Goal: Task Accomplishment & Management: Complete application form

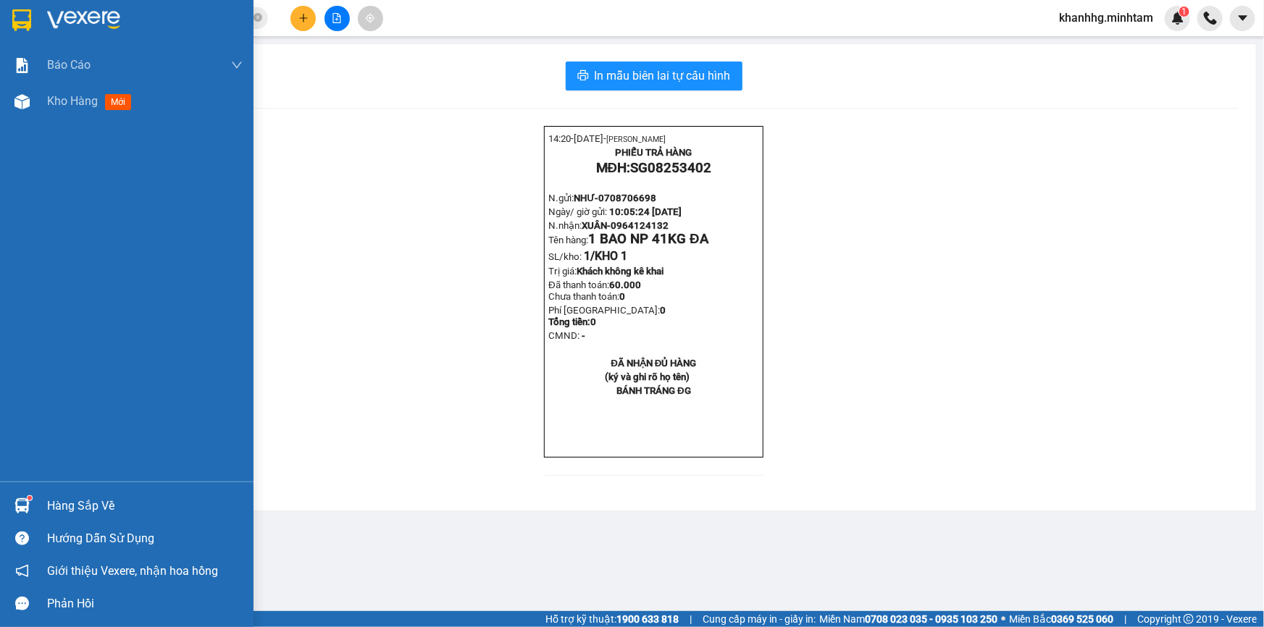
click at [41, 497] on div "Hàng sắp về" at bounding box center [126, 506] width 253 height 33
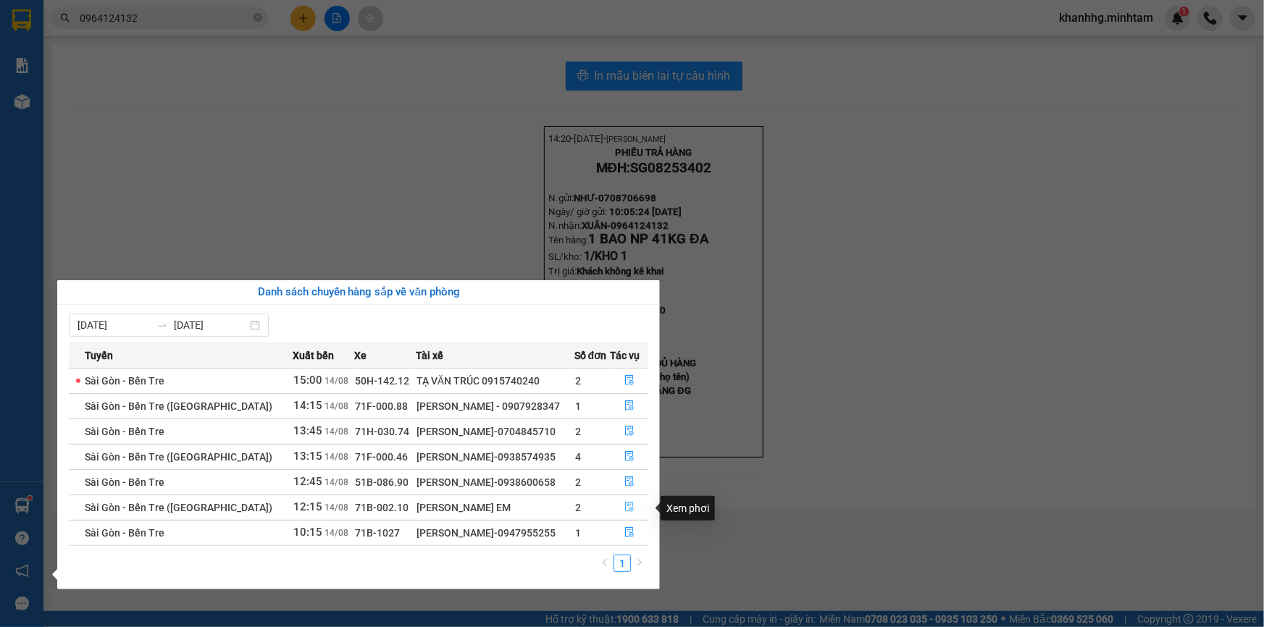
click at [629, 508] on icon "file-done" at bounding box center [629, 507] width 9 height 10
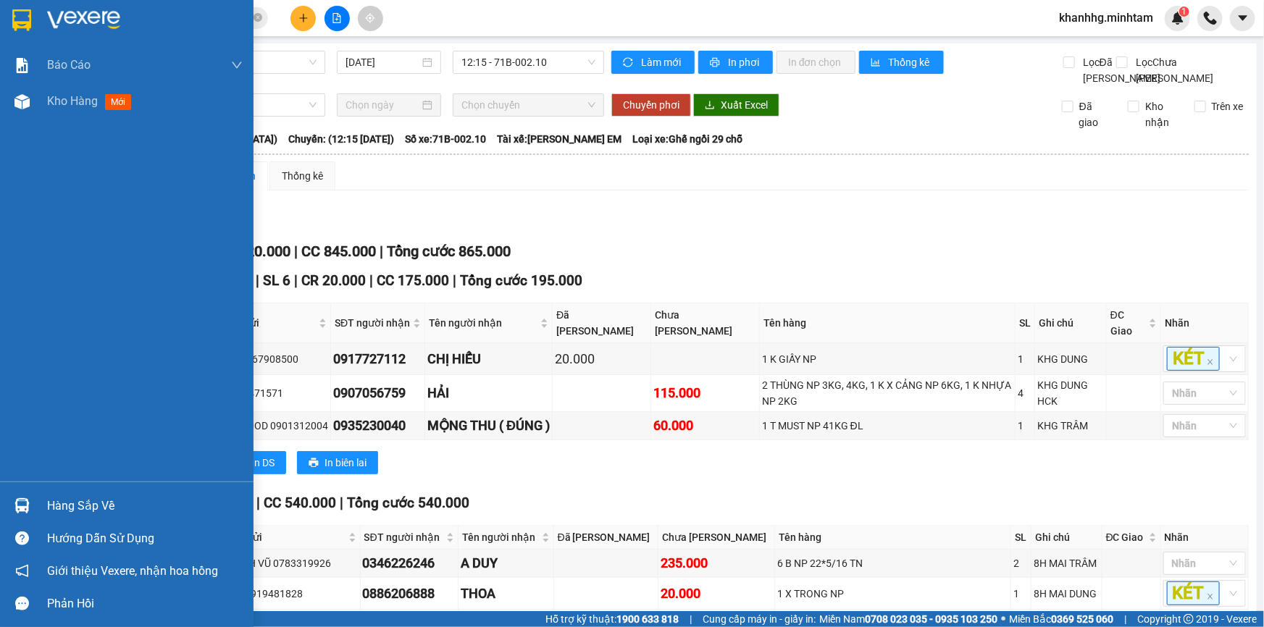
click at [30, 491] on div "Hàng sắp về" at bounding box center [126, 506] width 253 height 33
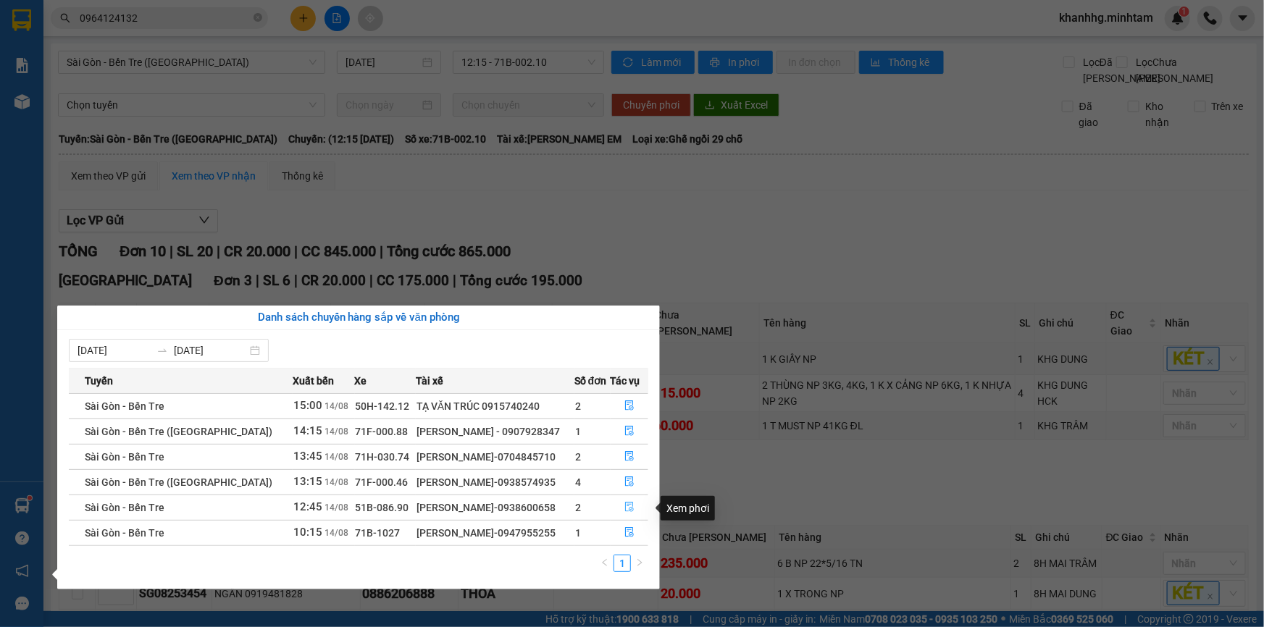
click at [627, 508] on icon "file-done" at bounding box center [629, 507] width 10 height 10
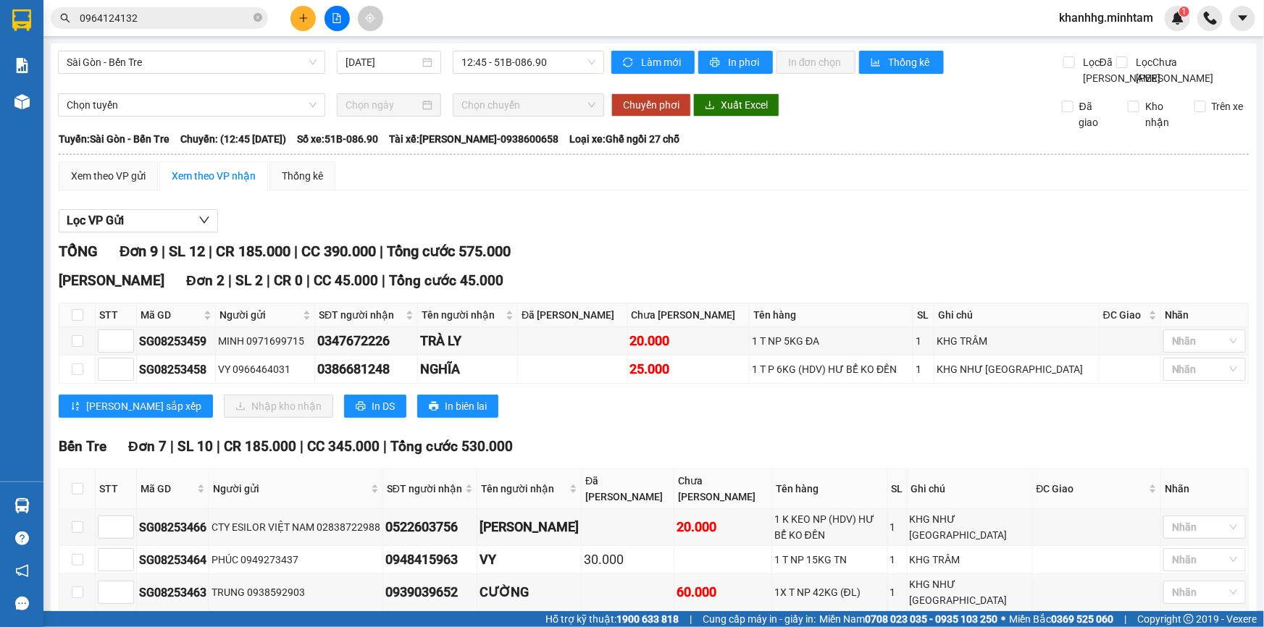
scroll to position [167, 0]
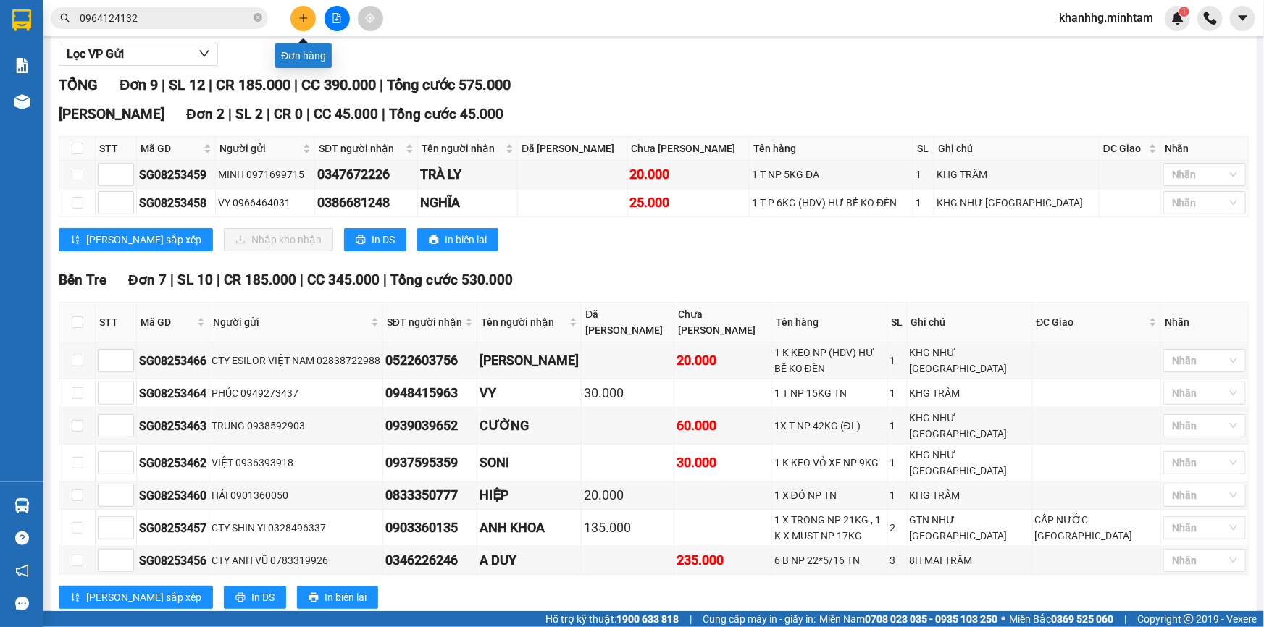
click at [299, 16] on icon "plus" at bounding box center [303, 18] width 10 height 10
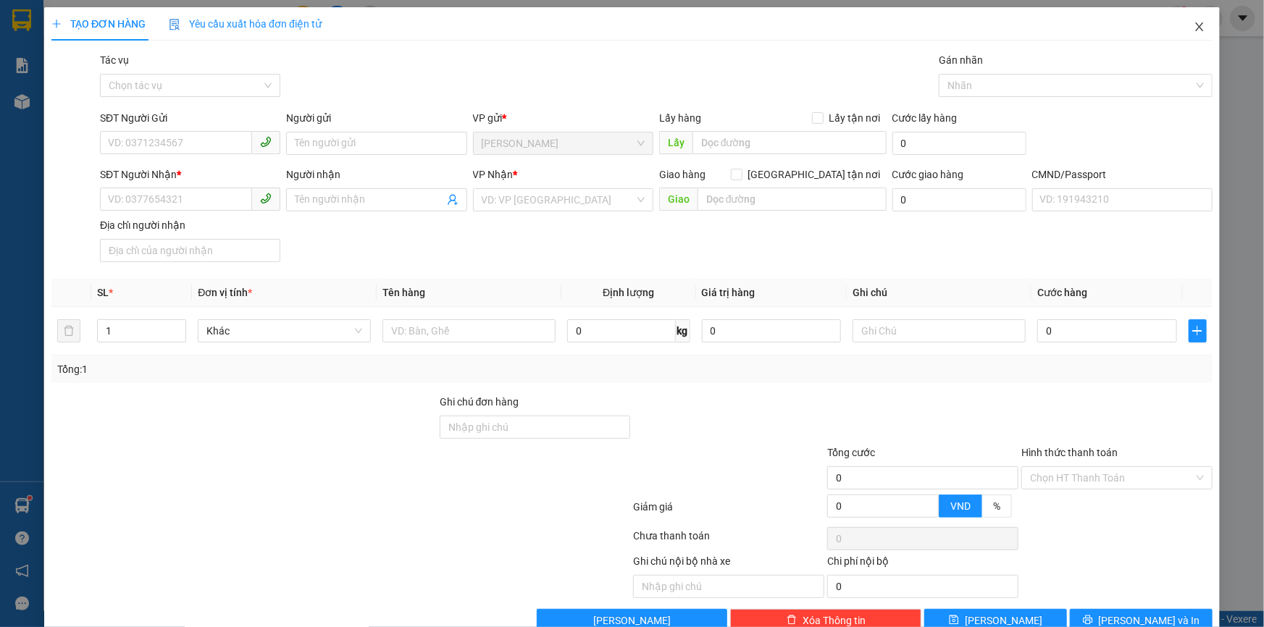
click at [1194, 33] on icon "close" at bounding box center [1200, 27] width 12 height 12
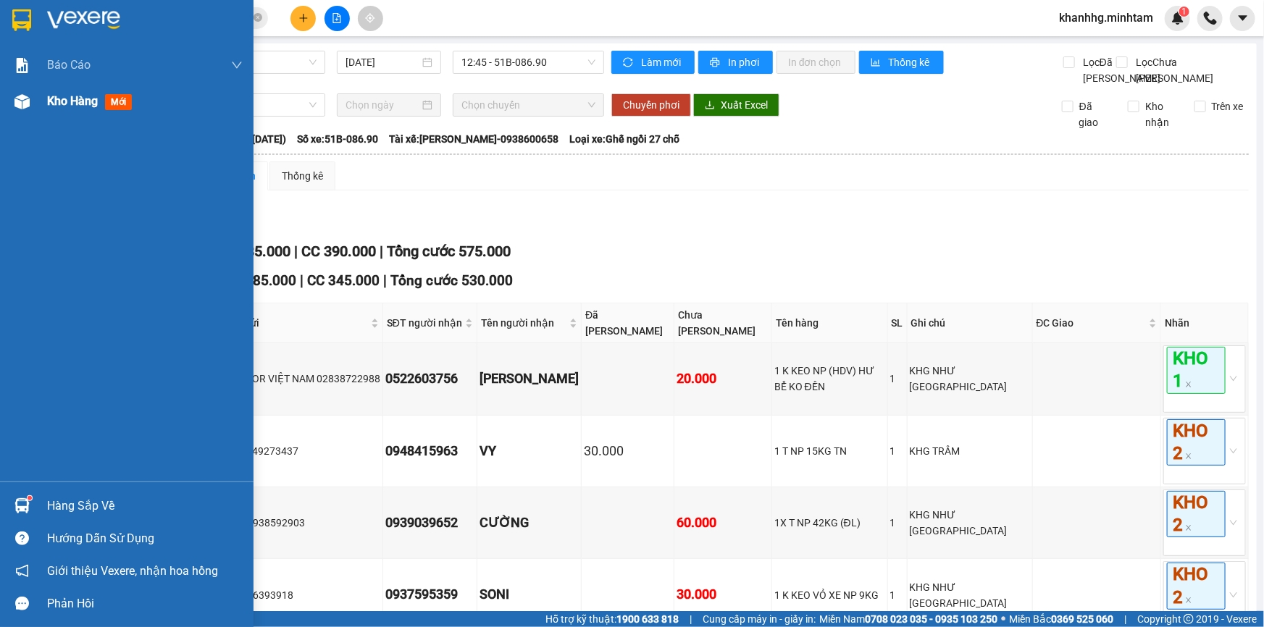
click at [83, 98] on span "Kho hàng" at bounding box center [72, 101] width 51 height 14
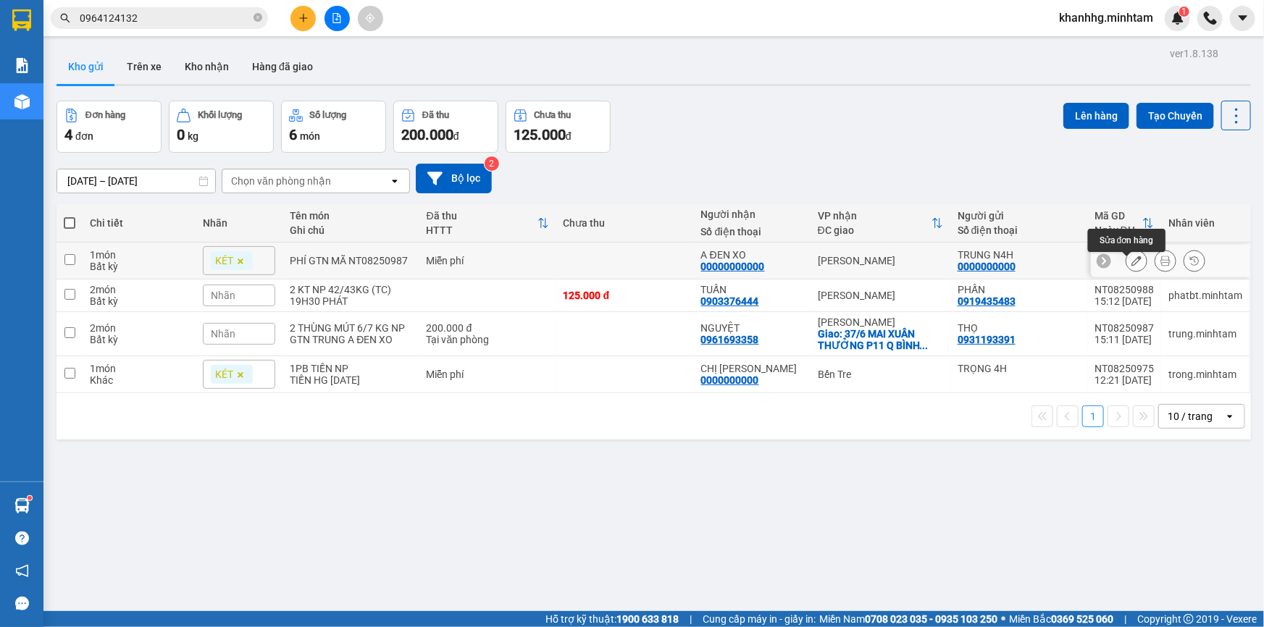
click at [1131, 261] on icon at bounding box center [1136, 261] width 10 height 10
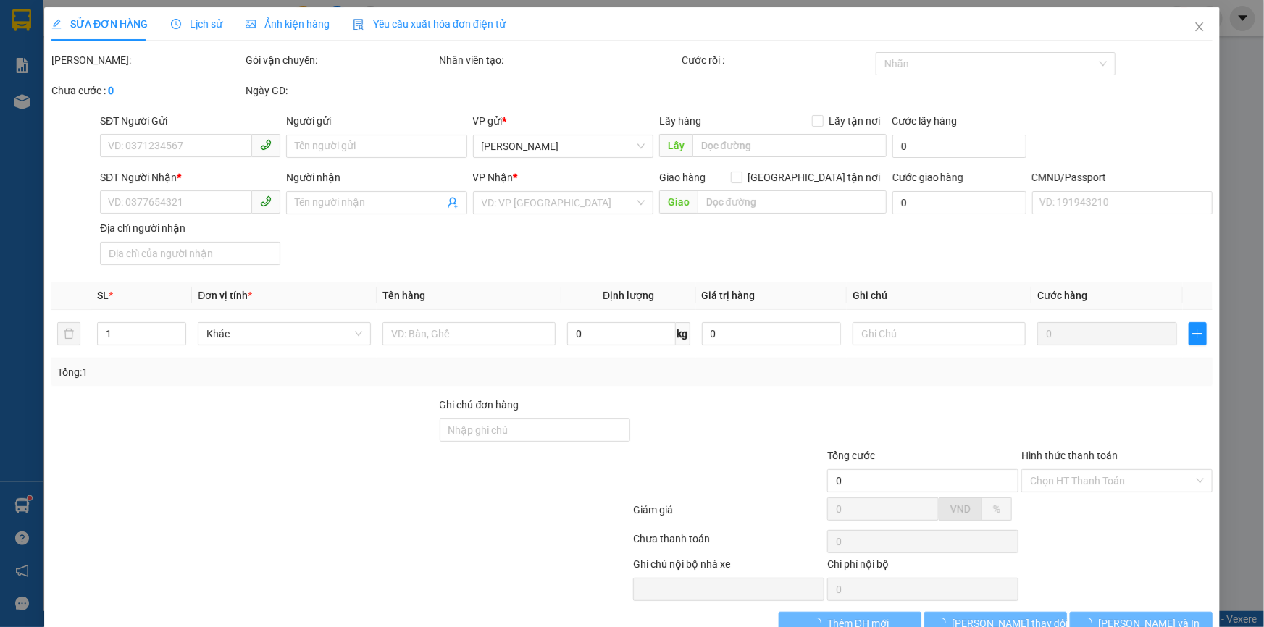
type input "0000000000"
type input "TRUNG N4H"
type input "00000000000"
type input "A ĐEN XO"
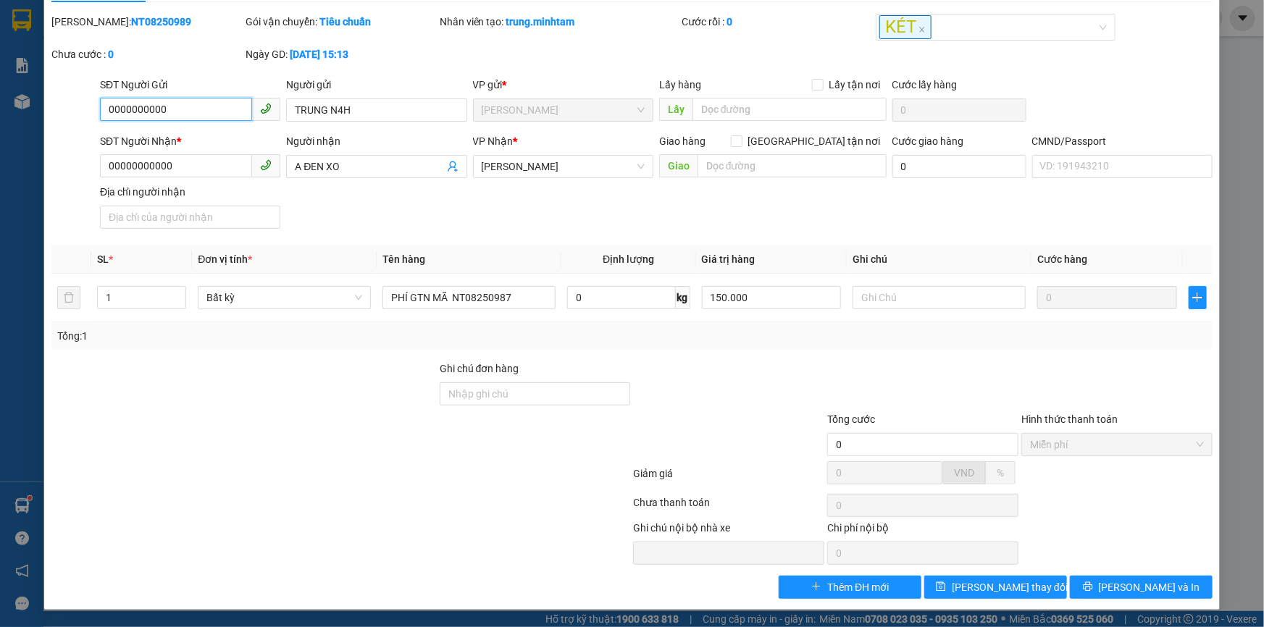
scroll to position [40, 0]
click at [985, 587] on span "[PERSON_NAME] thay đổi" at bounding box center [1010, 587] width 116 height 16
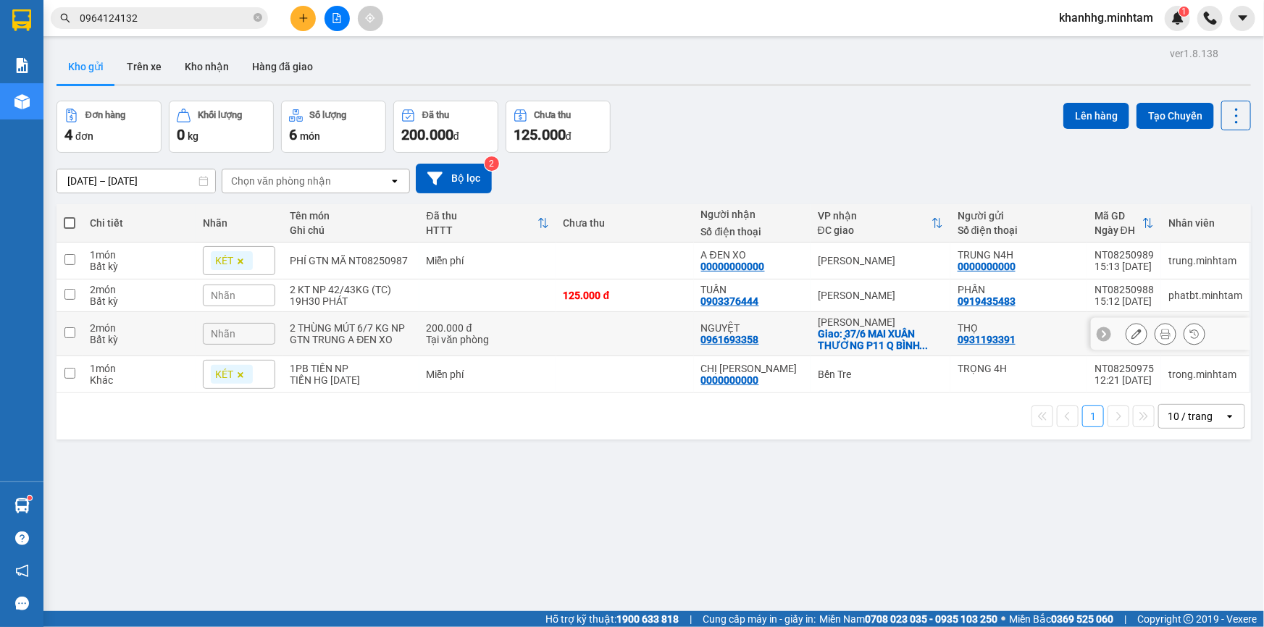
click at [1131, 336] on icon at bounding box center [1136, 334] width 10 height 10
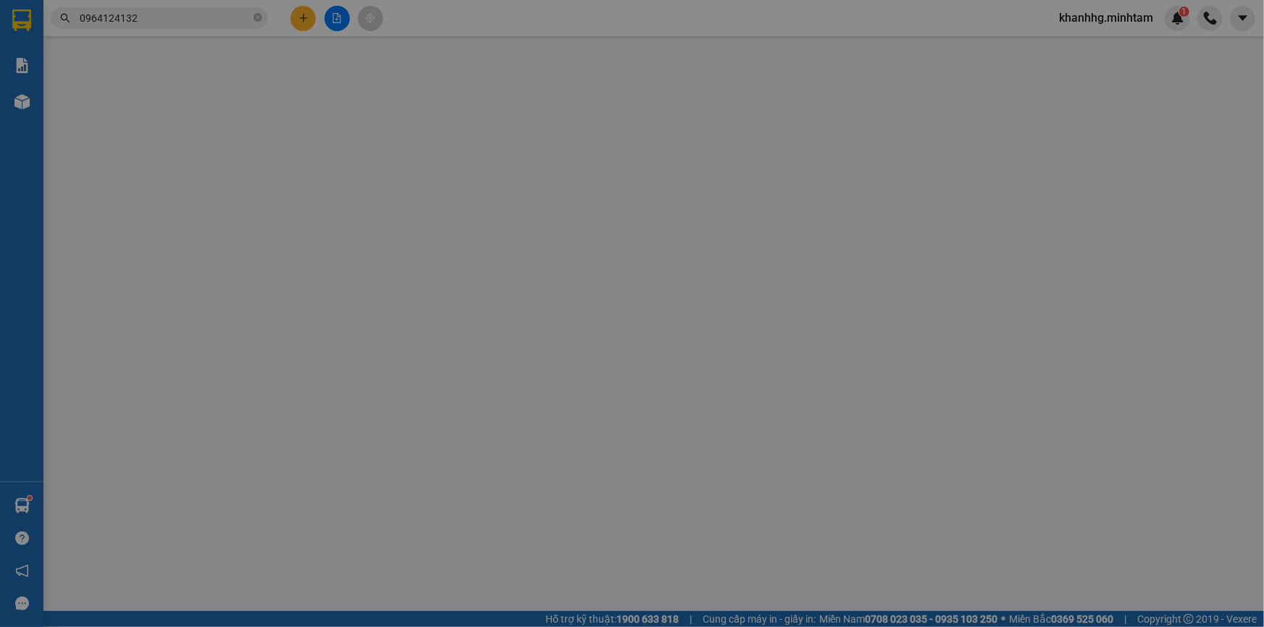
type input "0931193391"
type input "THỌ"
type input "0961693358"
type input "NGUYỆT"
checkbox input "true"
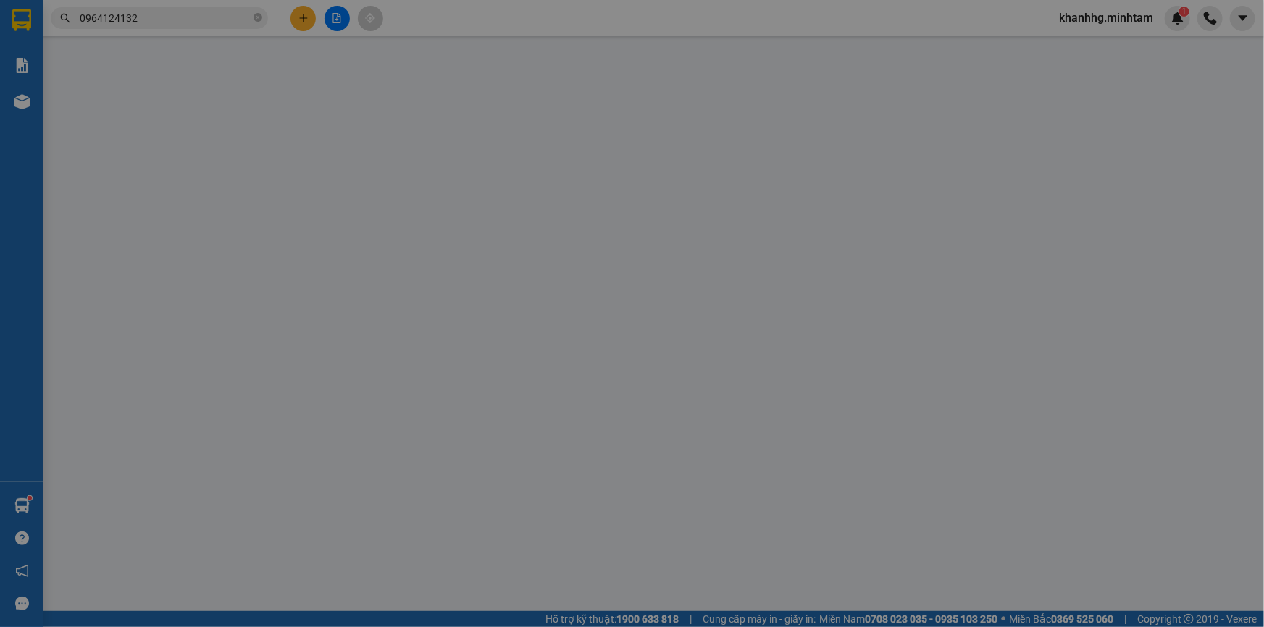
type input "37/6 MAI XUÂN THƯỞNG P11 Q BÌNH THẠNH"
type input "200.000"
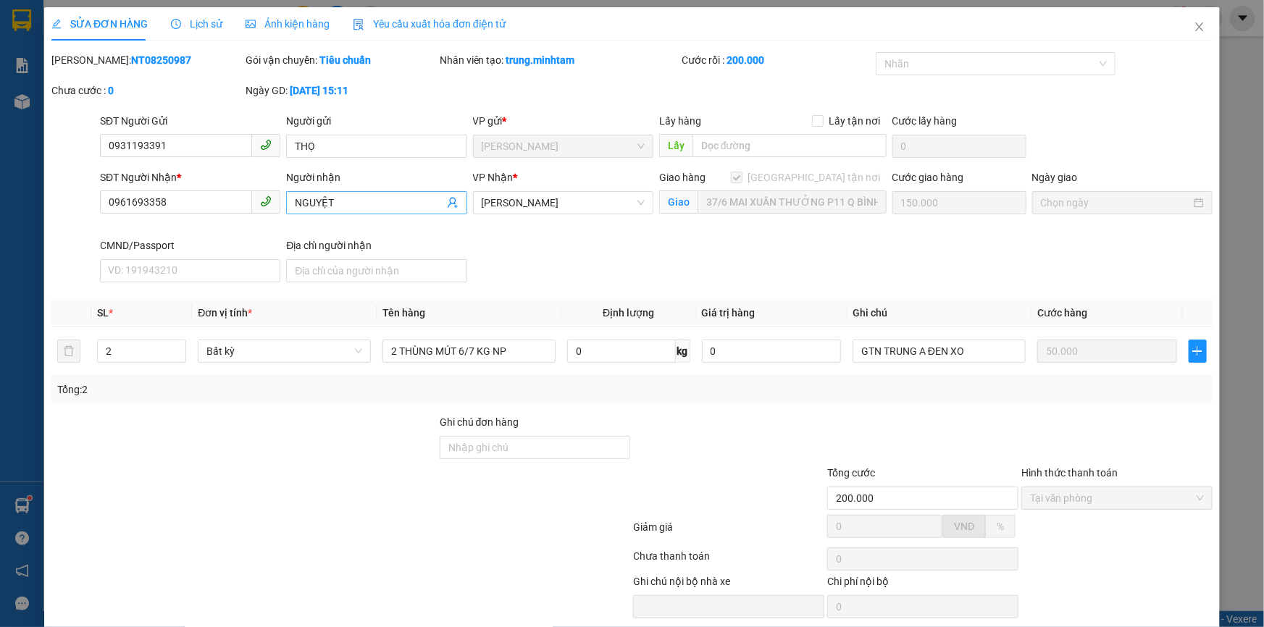
click at [376, 207] on input "NGUYỆT" at bounding box center [369, 203] width 148 height 16
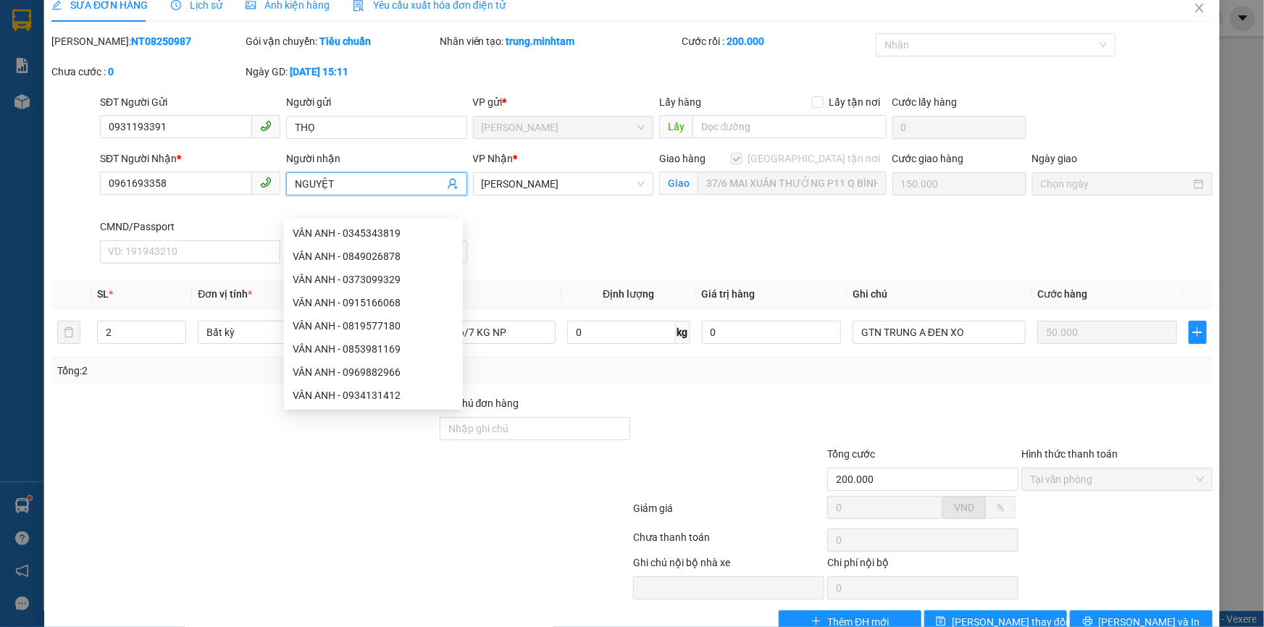
scroll to position [55, 0]
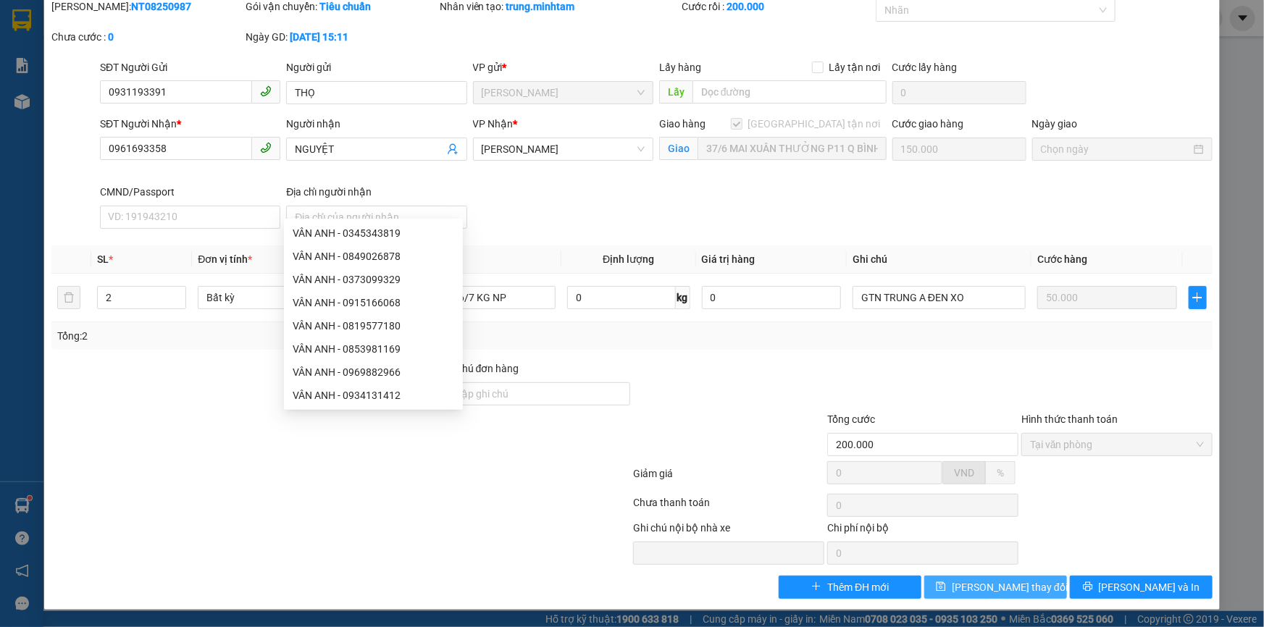
click at [992, 579] on span "[PERSON_NAME] thay đổi" at bounding box center [1010, 587] width 116 height 16
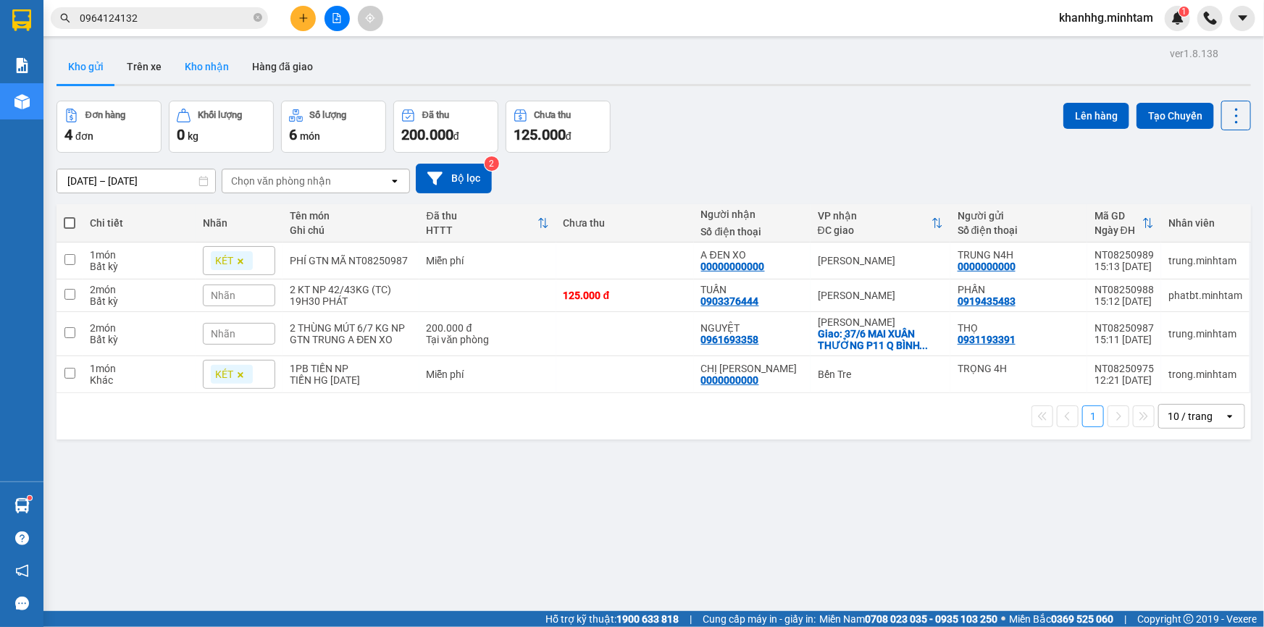
click at [217, 67] on button "Kho nhận" at bounding box center [206, 66] width 67 height 35
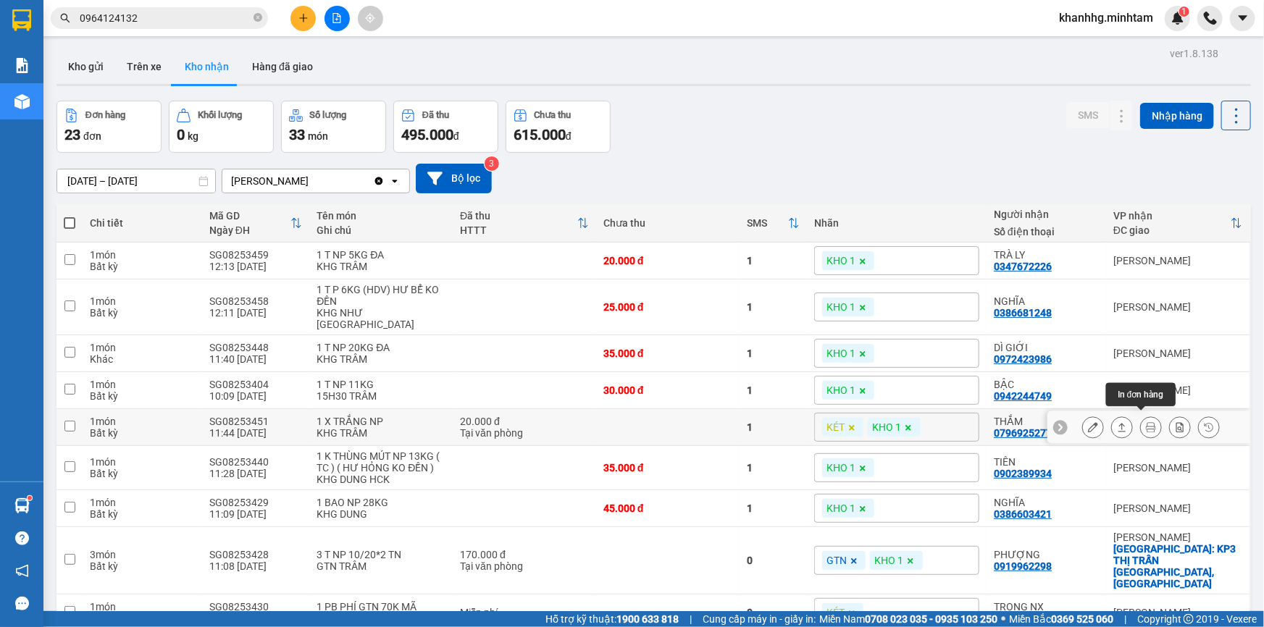
scroll to position [86, 0]
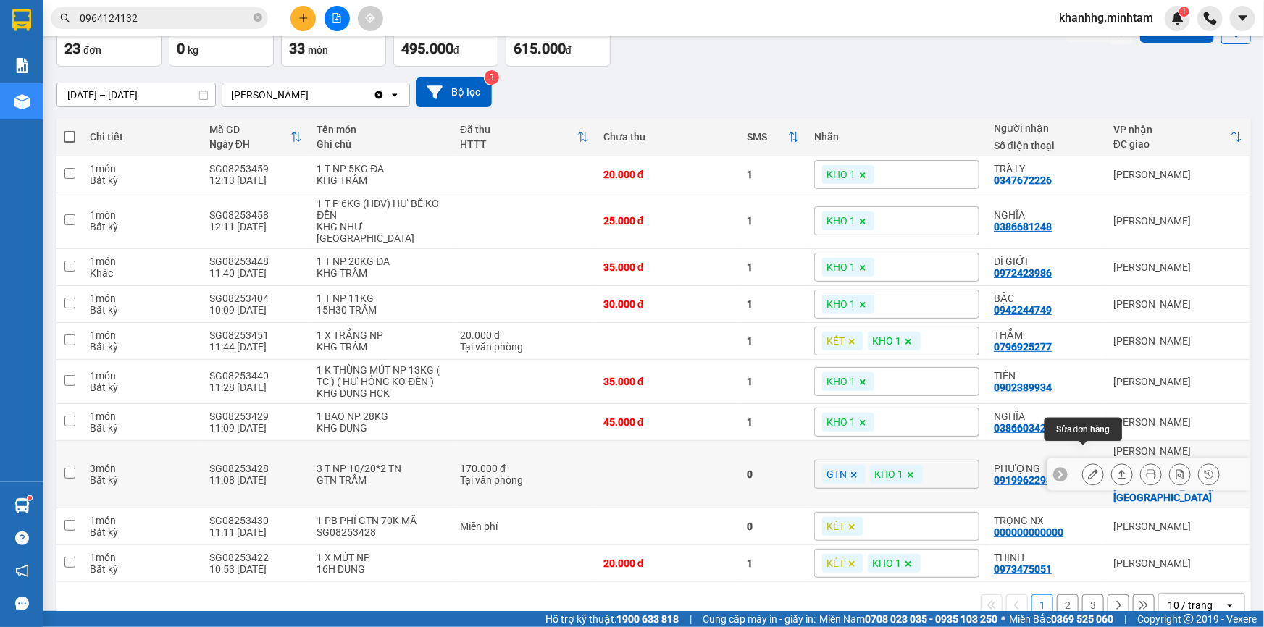
click at [1088, 469] on icon at bounding box center [1093, 474] width 10 height 10
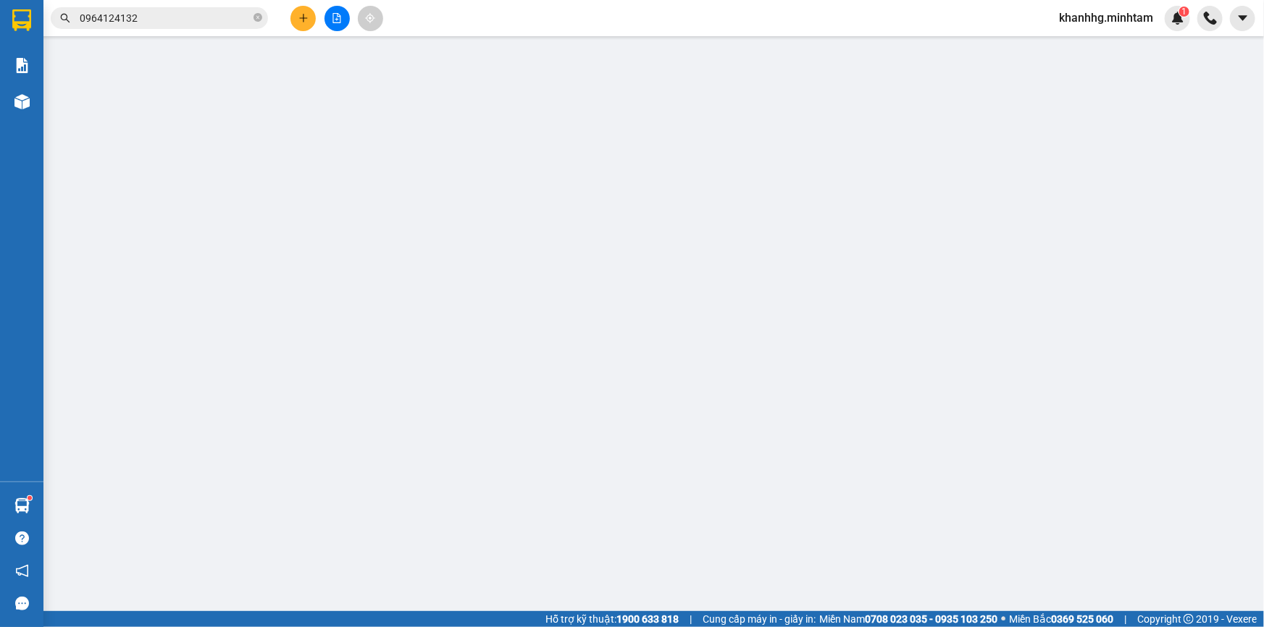
type input "0976317417"
type input "CTY LỰC THIÊN"
type input "0919962298"
type input "PHƯỢNG"
checkbox input "true"
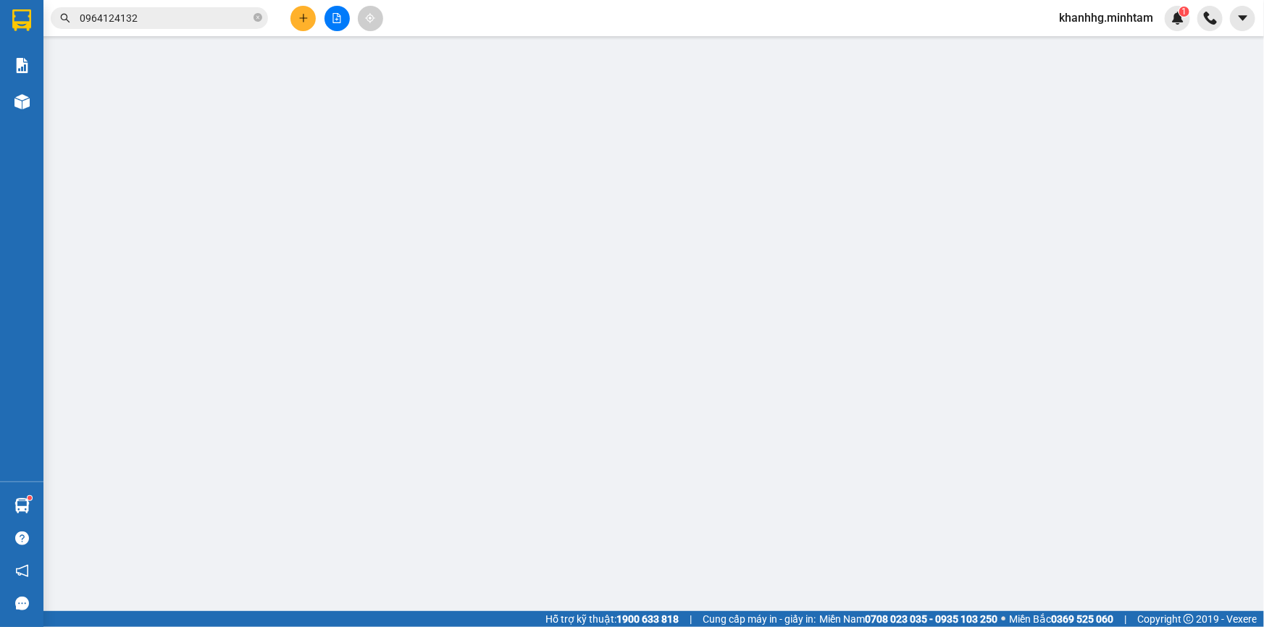
type input "KP3 THỊ TRẤN [GEOGRAPHIC_DATA], [GEOGRAPHIC_DATA]"
type input "GIẤY IN"
type input "170.000"
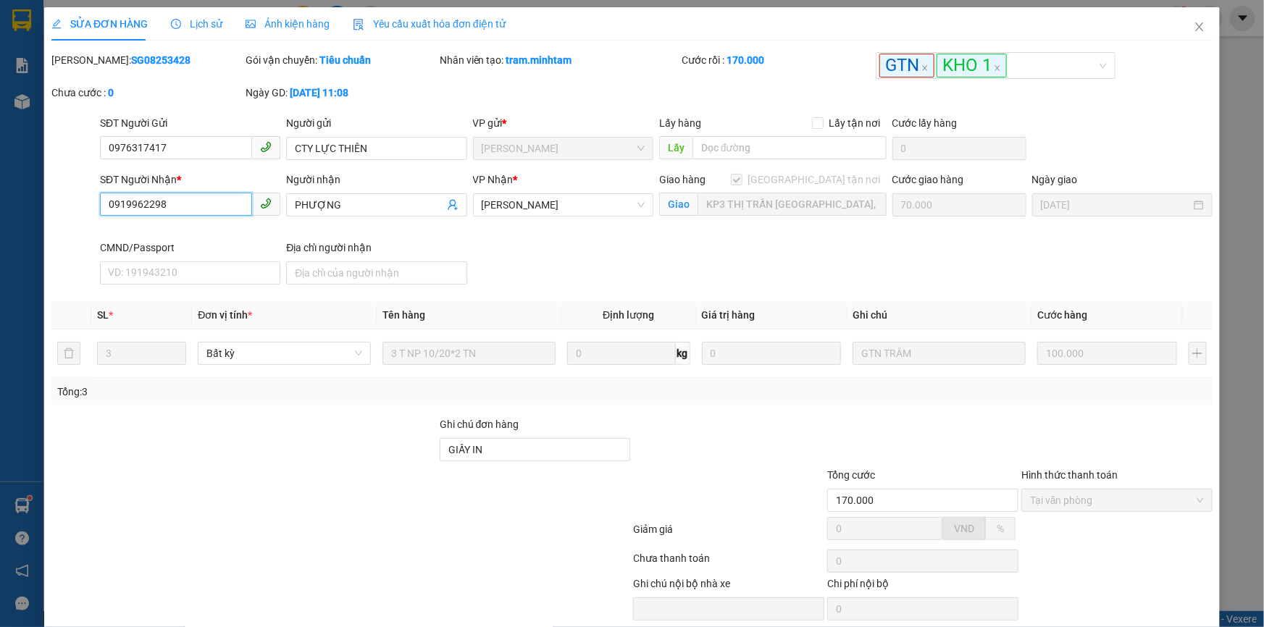
click at [184, 209] on input "0919962298" at bounding box center [176, 204] width 152 height 23
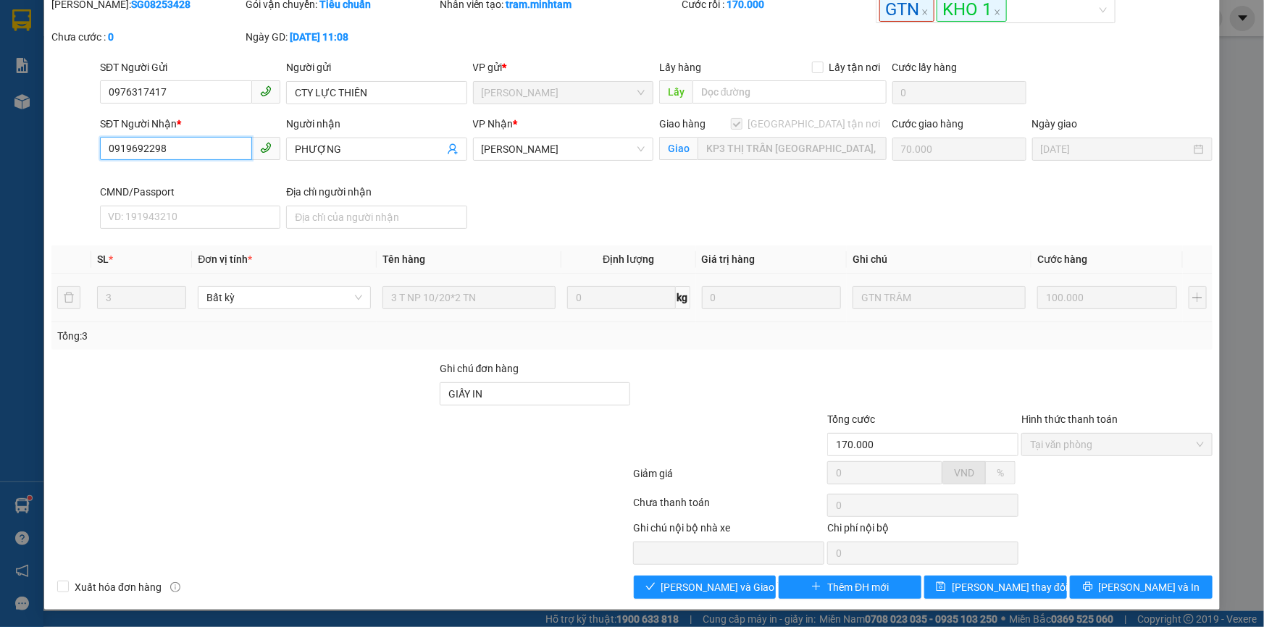
scroll to position [57, 0]
type input "0919692298"
click at [980, 584] on span "[PERSON_NAME] thay đổi" at bounding box center [1010, 587] width 116 height 16
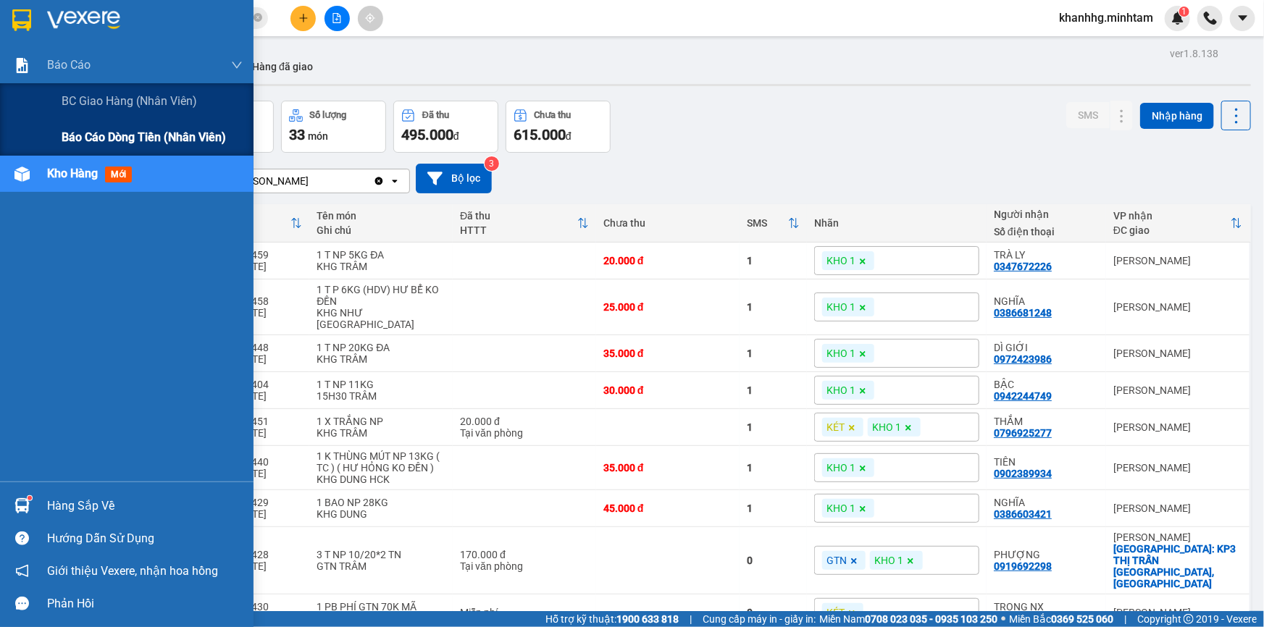
click at [87, 136] on span "Báo cáo dòng tiền (nhân viên)" at bounding box center [144, 137] width 164 height 18
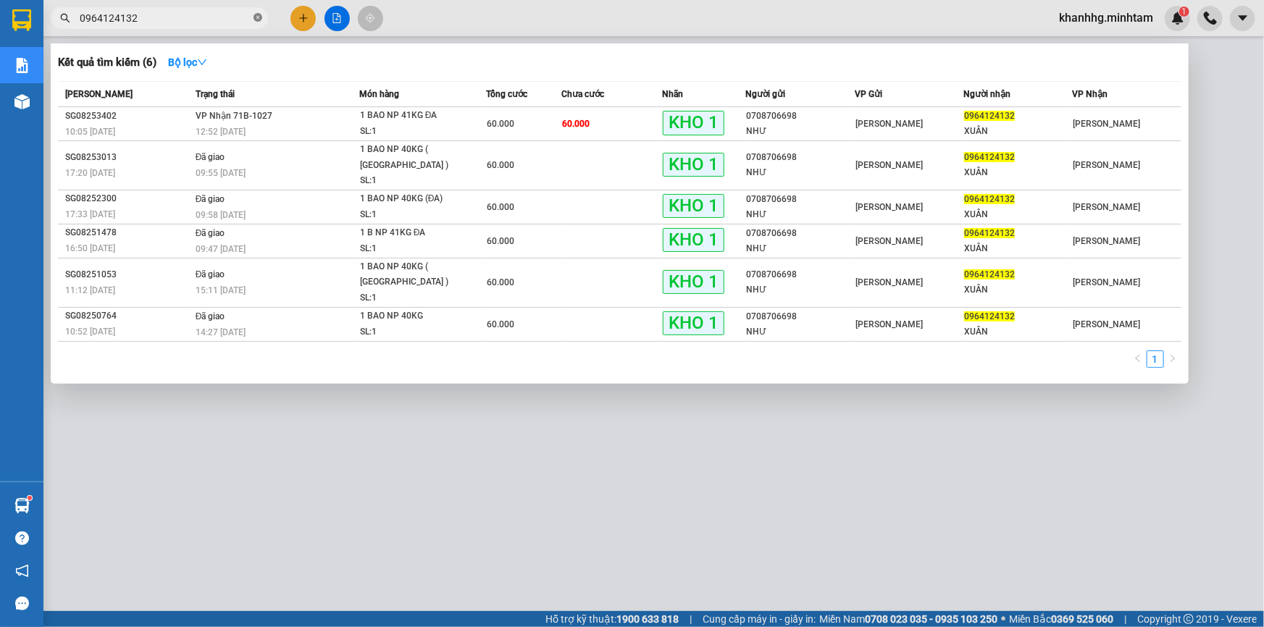
click at [256, 14] on icon "close-circle" at bounding box center [257, 17] width 9 height 9
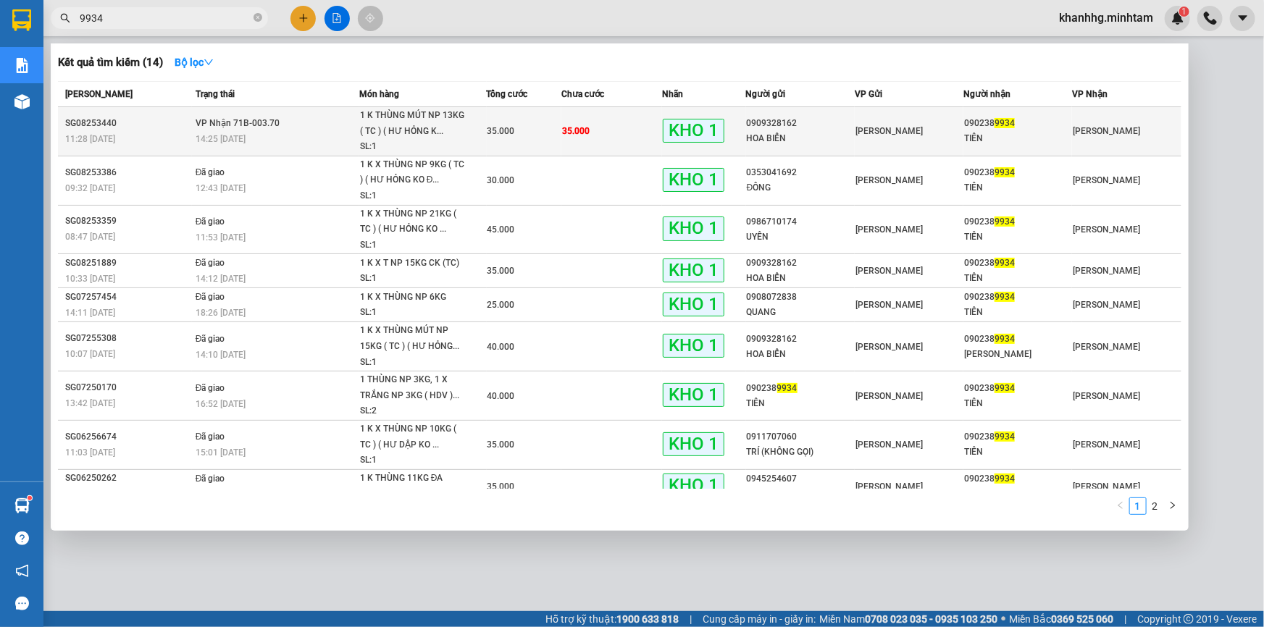
type input "9934"
click at [869, 117] on td "[PERSON_NAME]" at bounding box center [909, 131] width 109 height 49
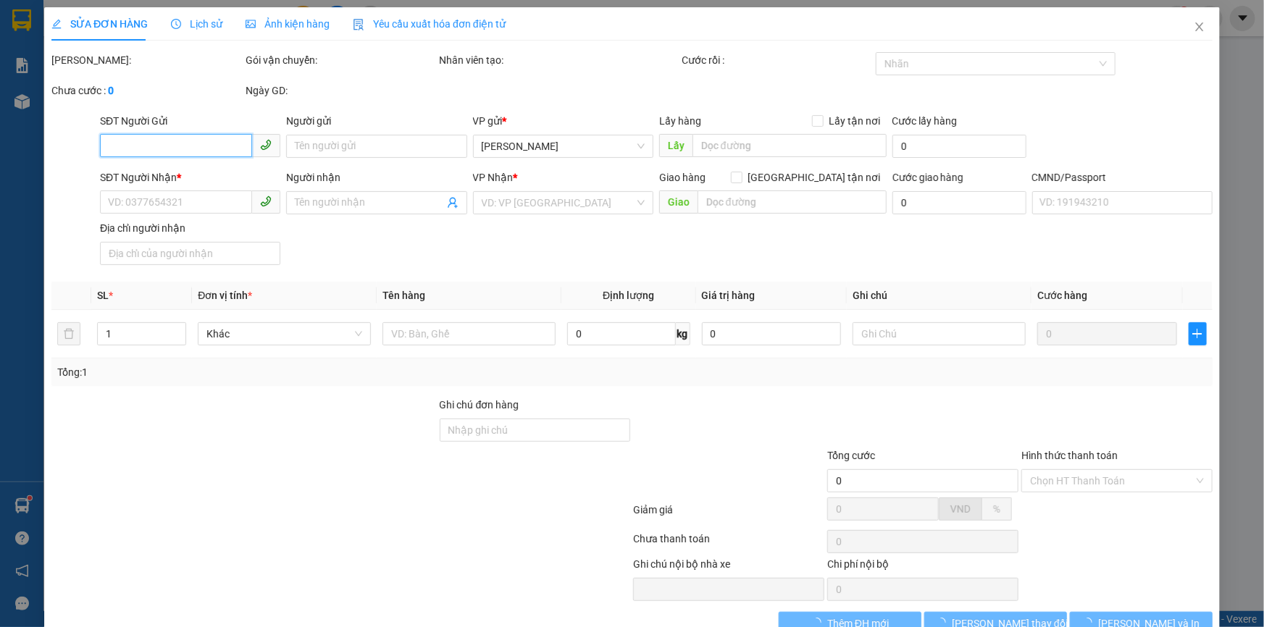
type input "0909328162"
type input "HOA BIỂN"
type input "0902389934"
type input "TIÊN"
type input "KNM"
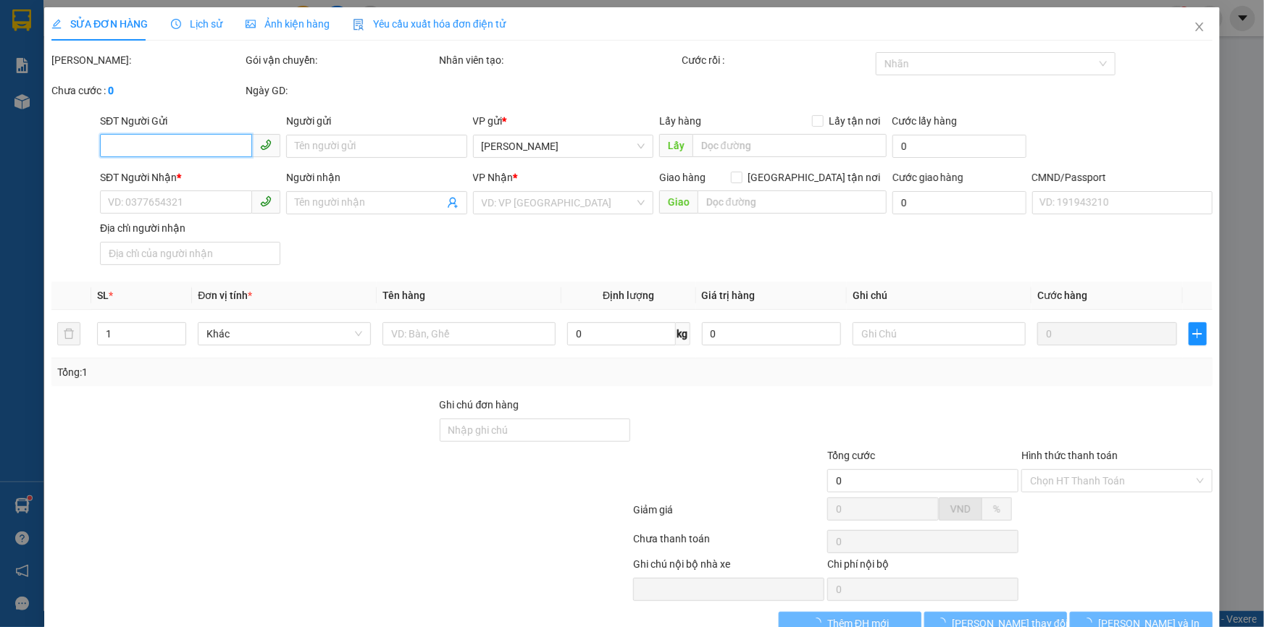
type input "35.000"
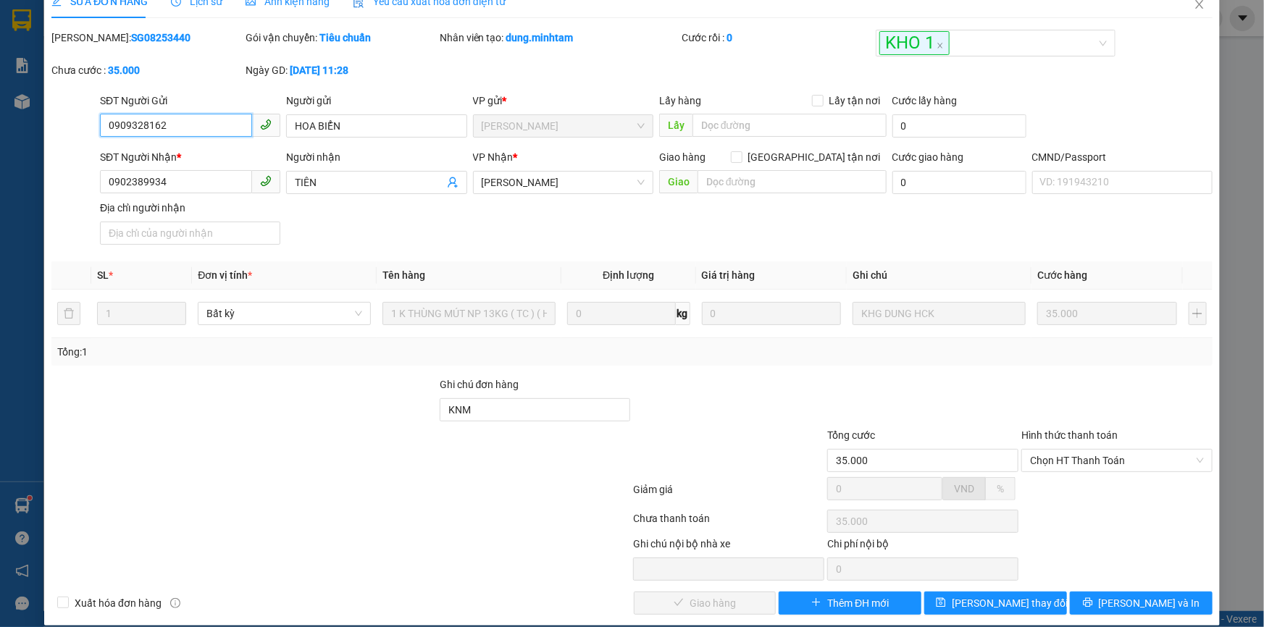
scroll to position [40, 0]
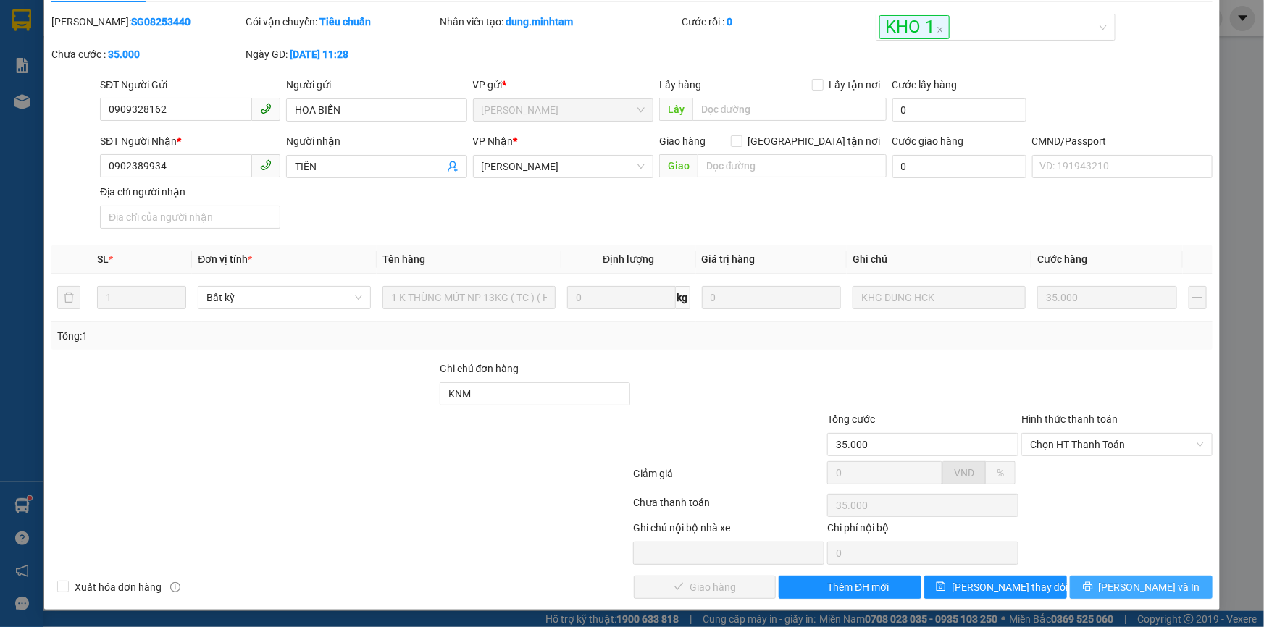
click at [1087, 585] on button "[PERSON_NAME] và In" at bounding box center [1141, 587] width 143 height 23
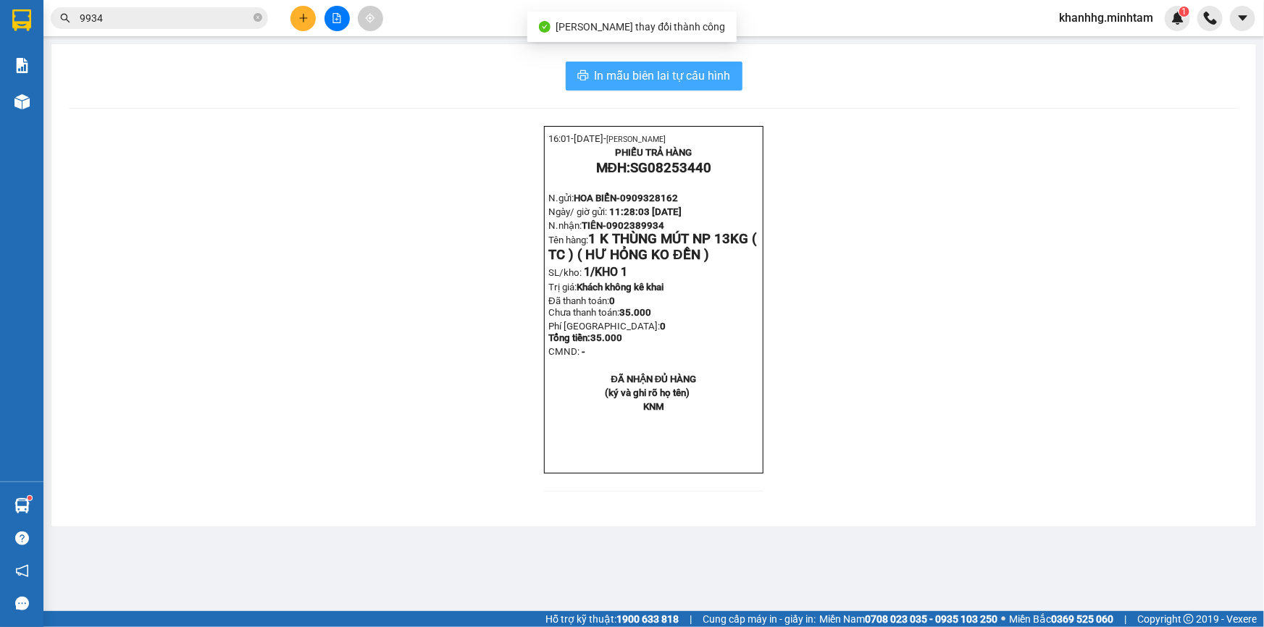
click at [666, 68] on span "In mẫu biên lai tự cấu hình" at bounding box center [663, 76] width 136 height 18
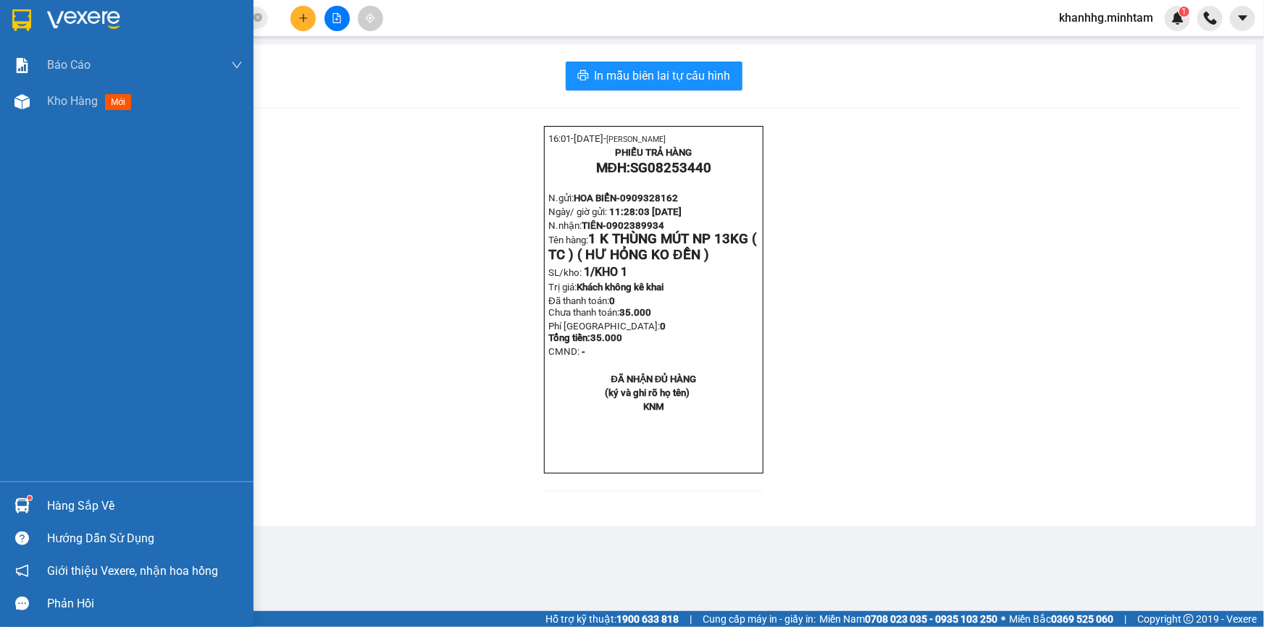
drag, startPoint x: 42, startPoint y: 501, endPoint x: 41, endPoint y: 452, distance: 49.3
click at [41, 496] on div "Hàng sắp về" at bounding box center [126, 506] width 253 height 33
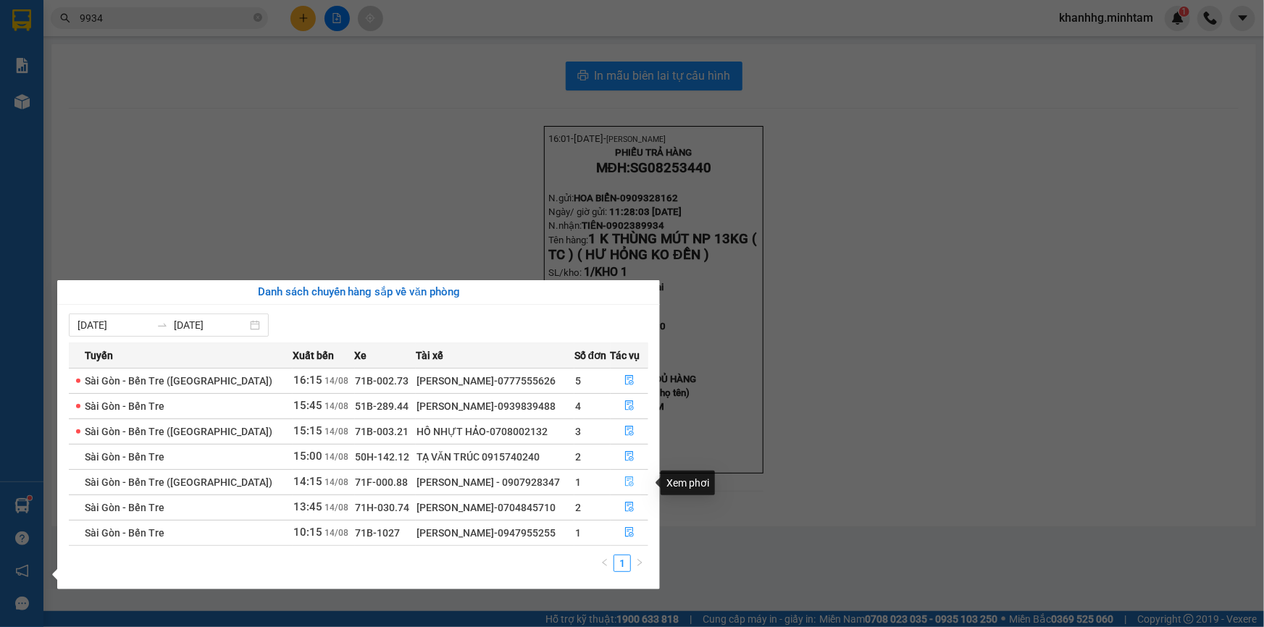
click at [630, 480] on icon "file-done" at bounding box center [629, 482] width 10 height 10
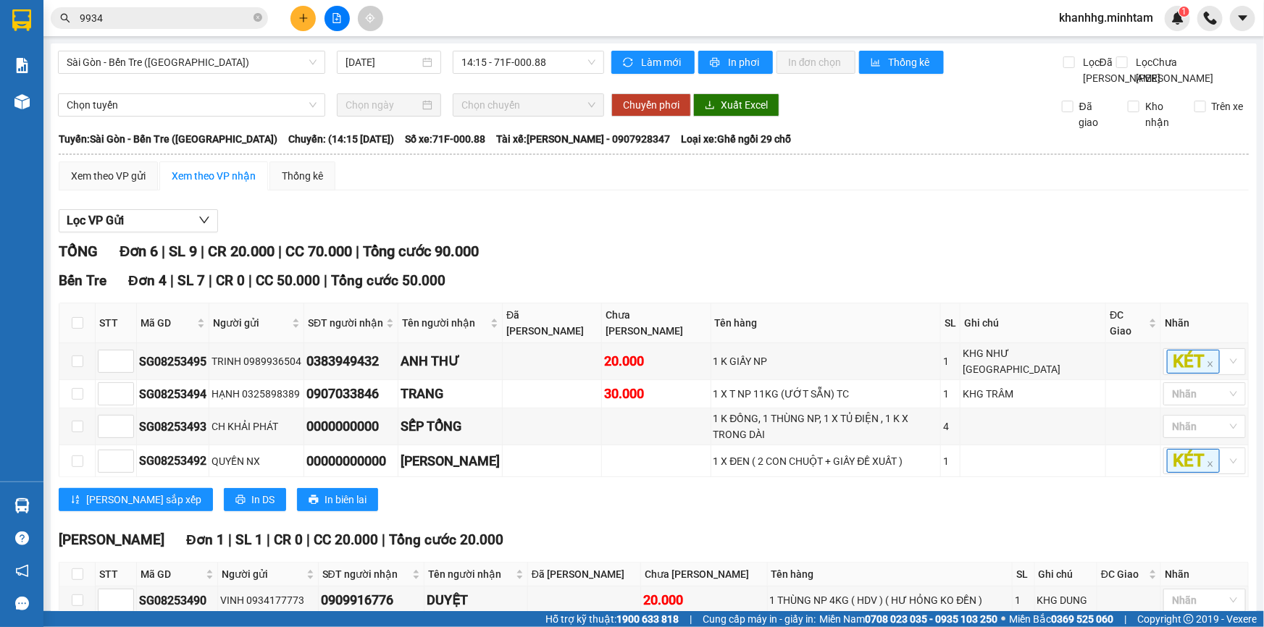
scroll to position [199, 0]
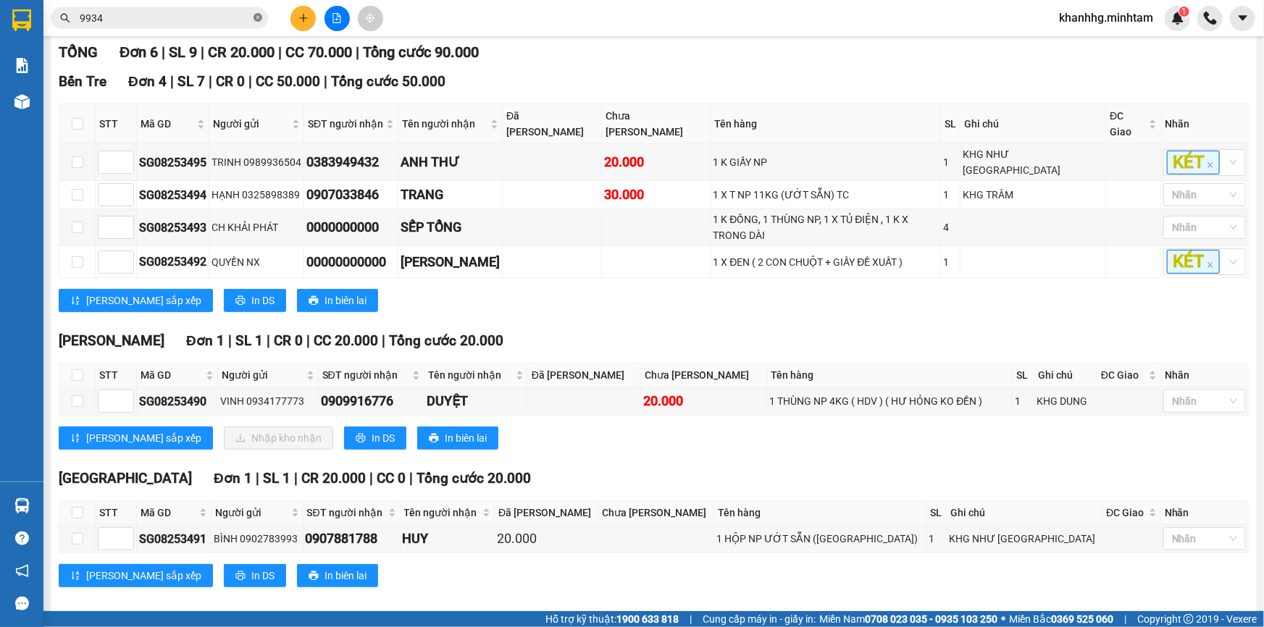
click at [258, 17] on icon "close-circle" at bounding box center [257, 17] width 9 height 9
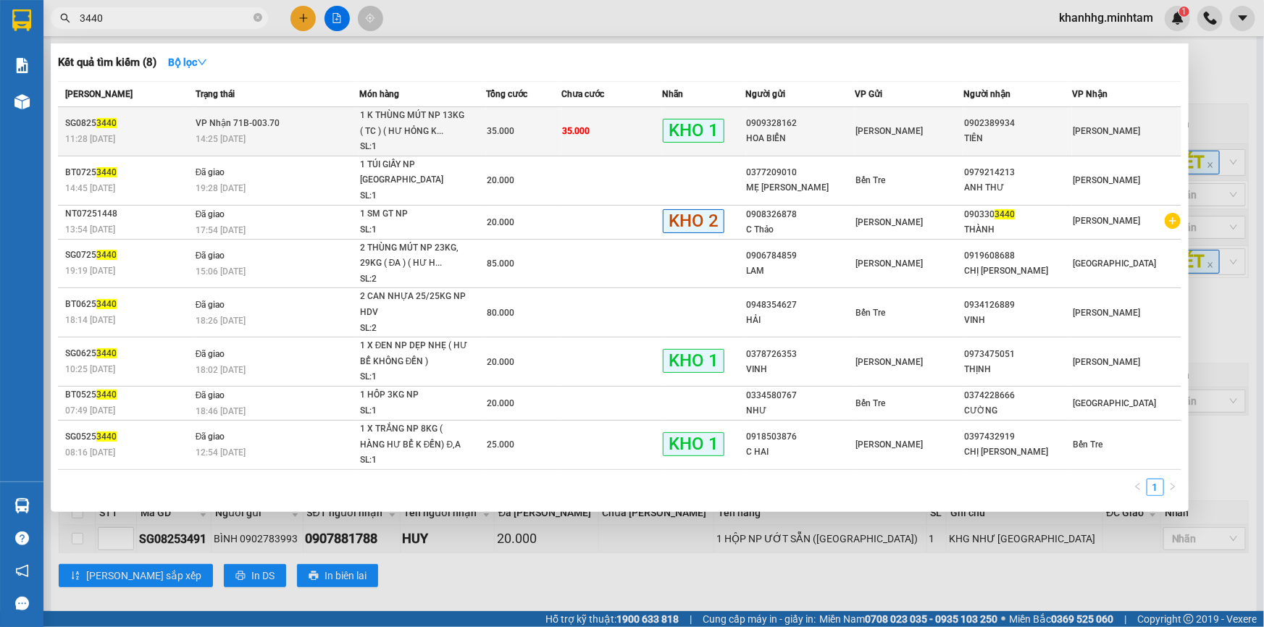
type input "3440"
click at [994, 114] on td "0902389934 TIÊN" at bounding box center [1017, 131] width 109 height 49
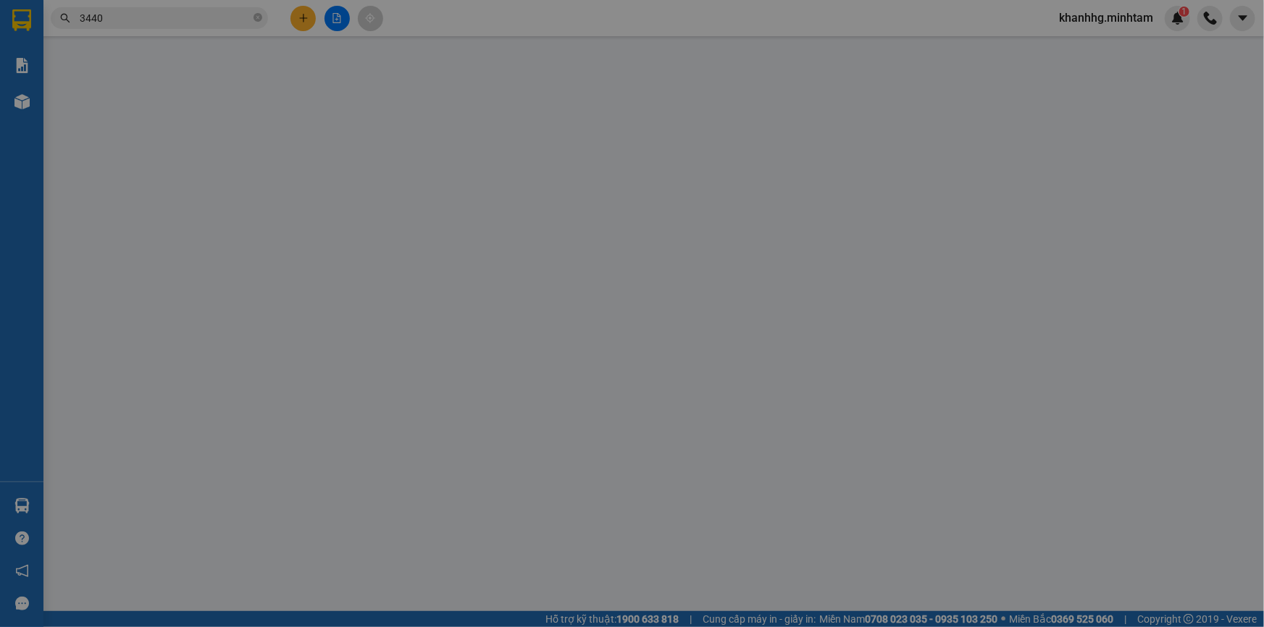
type input "0909328162"
type input "HOA BIỂN"
type input "0902389934"
type input "TIÊN"
type input "KNM"
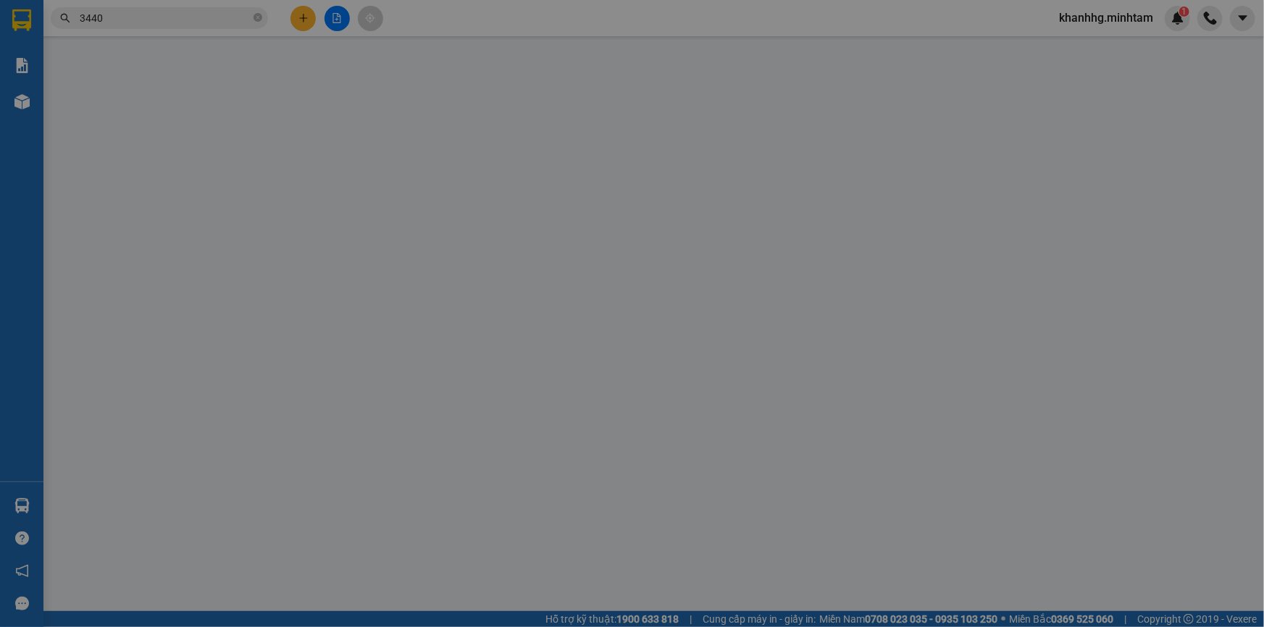
type input "35.000"
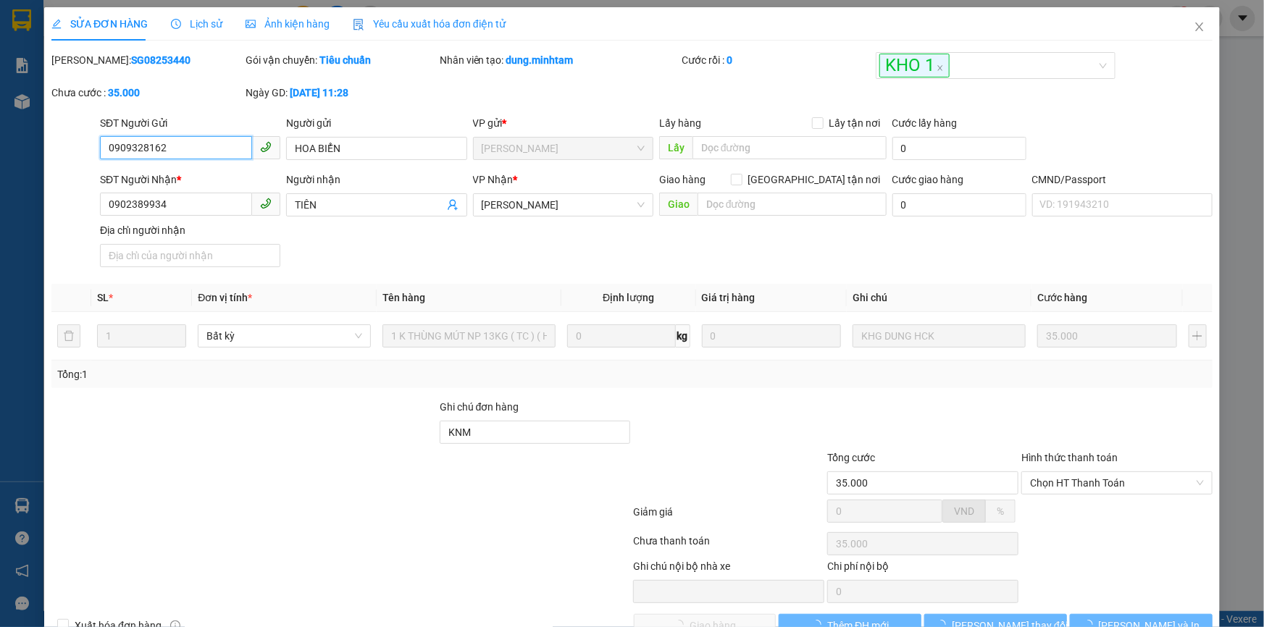
scroll to position [40, 0]
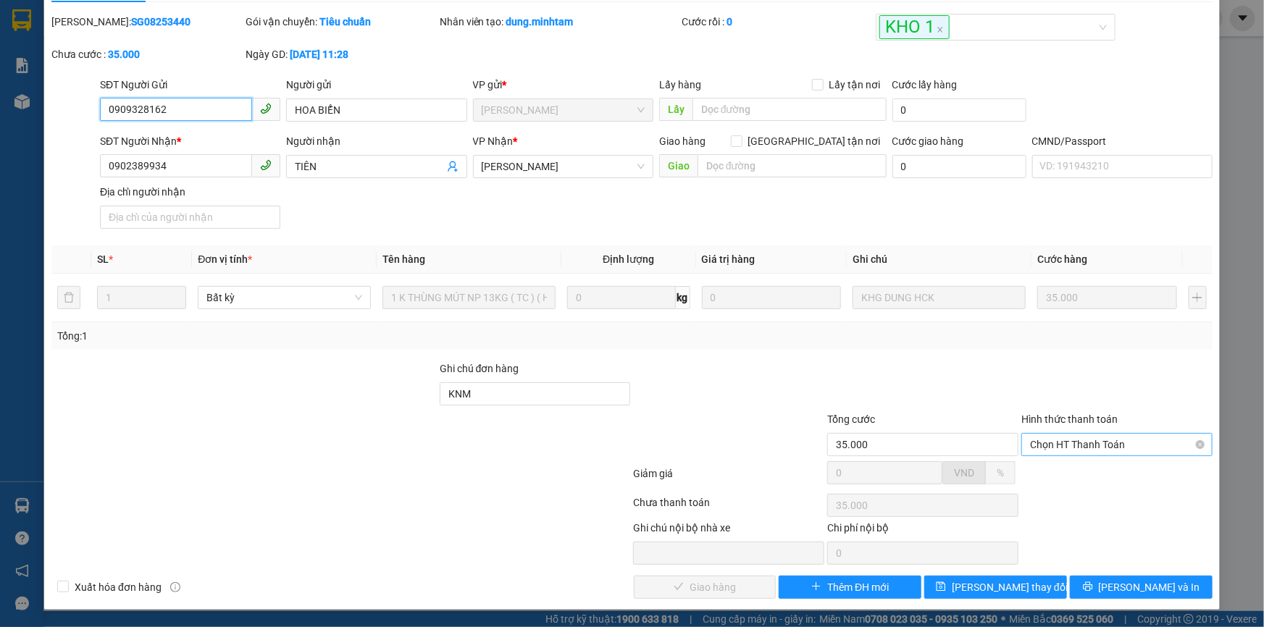
click at [1031, 445] on span "Chọn HT Thanh Toán" at bounding box center [1117, 445] width 174 height 22
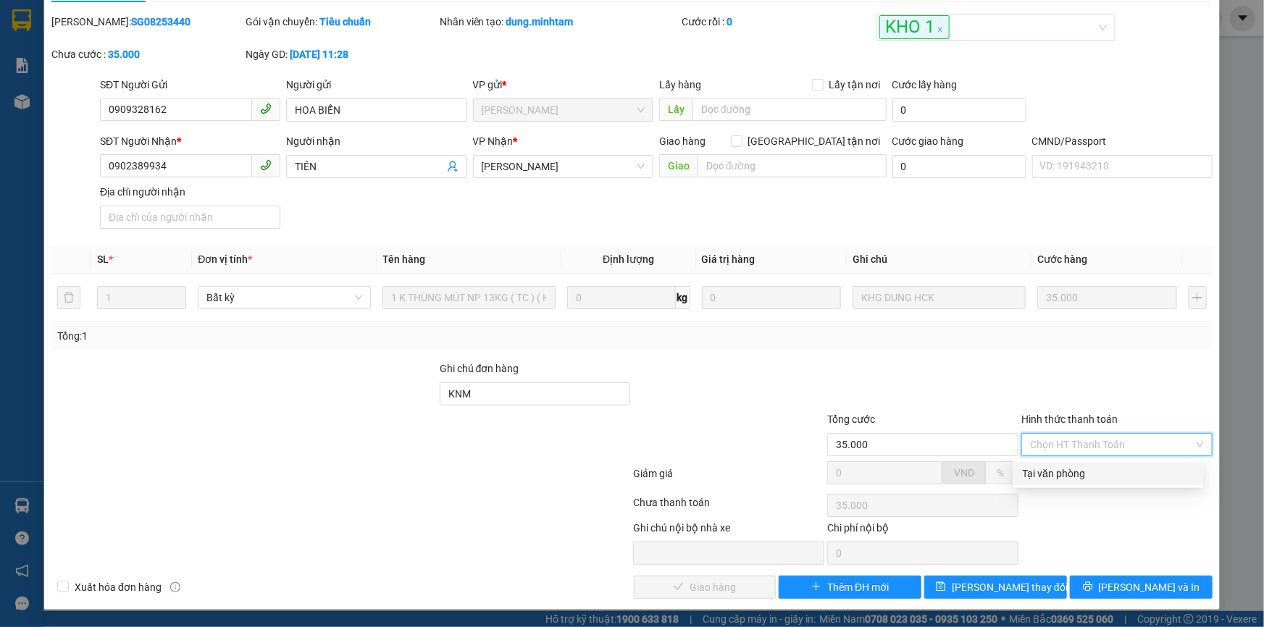
click at [1048, 469] on div "Tại văn phòng" at bounding box center [1108, 474] width 172 height 16
type input "0"
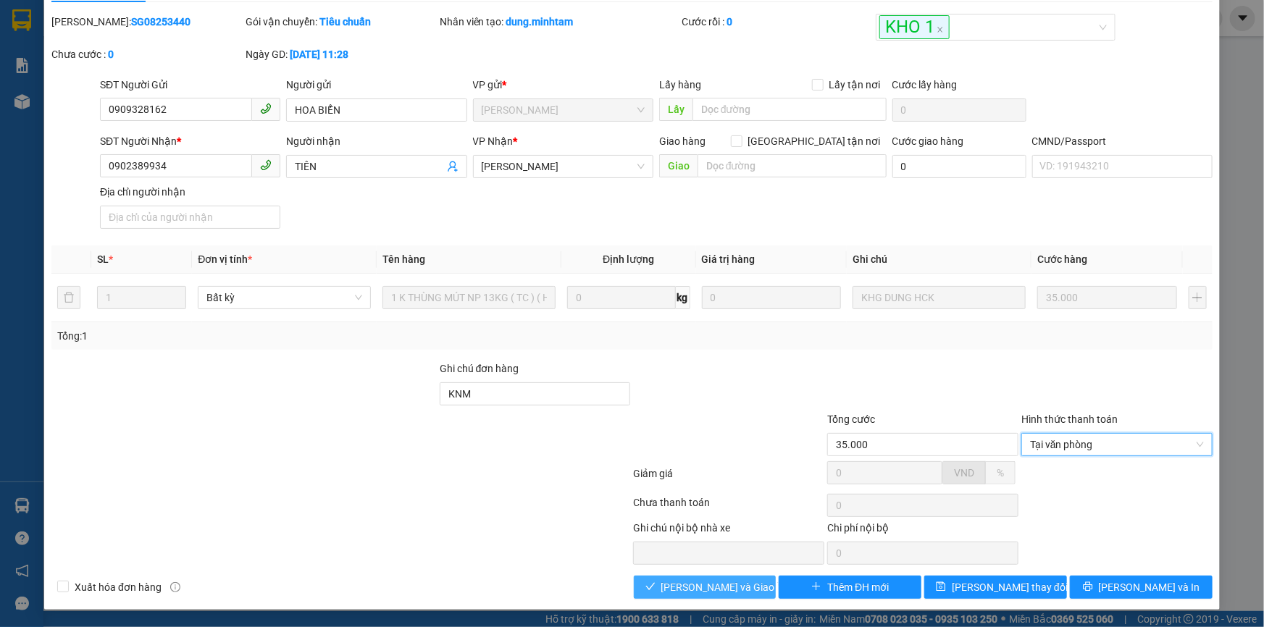
click at [742, 583] on span "[PERSON_NAME] và Giao hàng" at bounding box center [730, 587] width 139 height 16
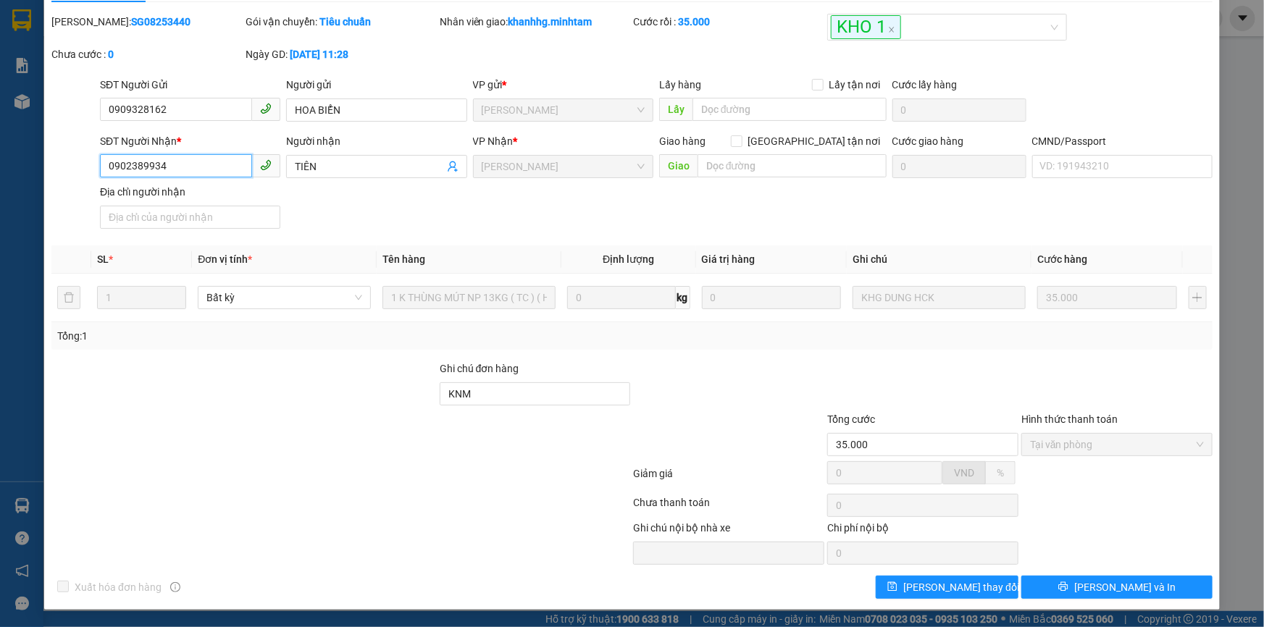
drag, startPoint x: 167, startPoint y: 164, endPoint x: 111, endPoint y: 165, distance: 55.8
click at [101, 167] on input "0902389934" at bounding box center [176, 165] width 152 height 23
click at [485, 205] on div "SĐT Người Nhận * 0902389934 Người nhận TIÊN VP Nhận * Ngã Tư Huyện Giao hàng …" at bounding box center [656, 183] width 1118 height 101
click at [918, 584] on button "[PERSON_NAME] thay đổi" at bounding box center [947, 587] width 143 height 23
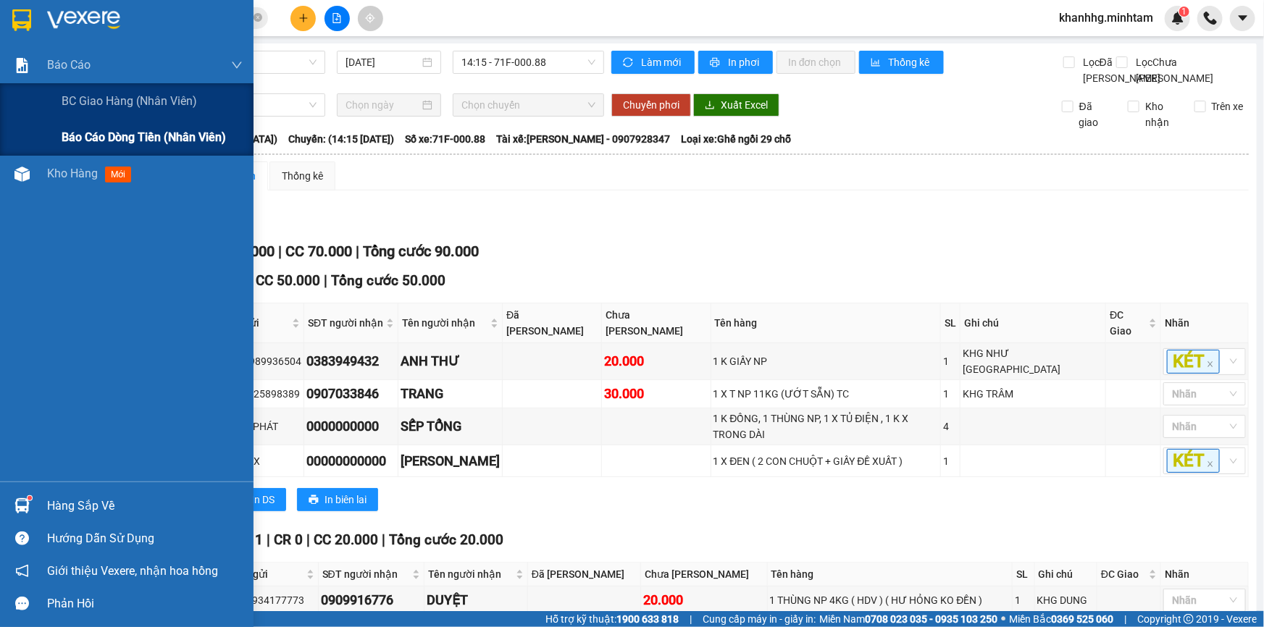
click at [103, 127] on div "Báo cáo dòng tiền (nhân viên)" at bounding box center [152, 138] width 181 height 36
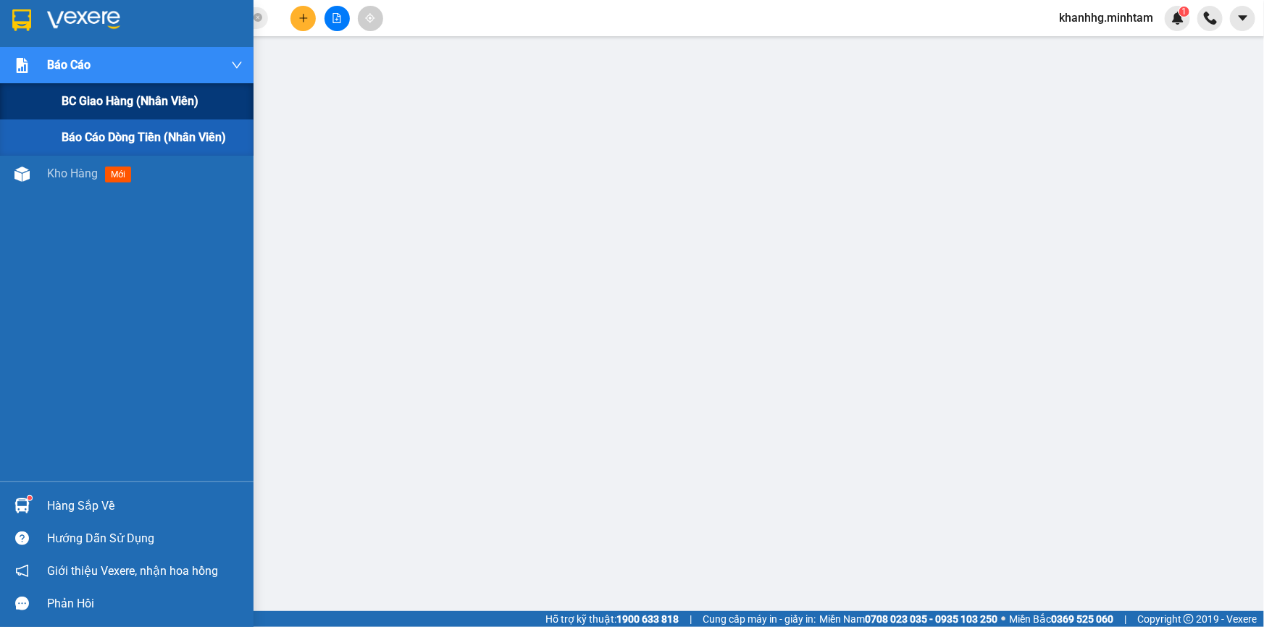
click at [80, 97] on span "BC giao hàng (nhân viên)" at bounding box center [130, 101] width 137 height 18
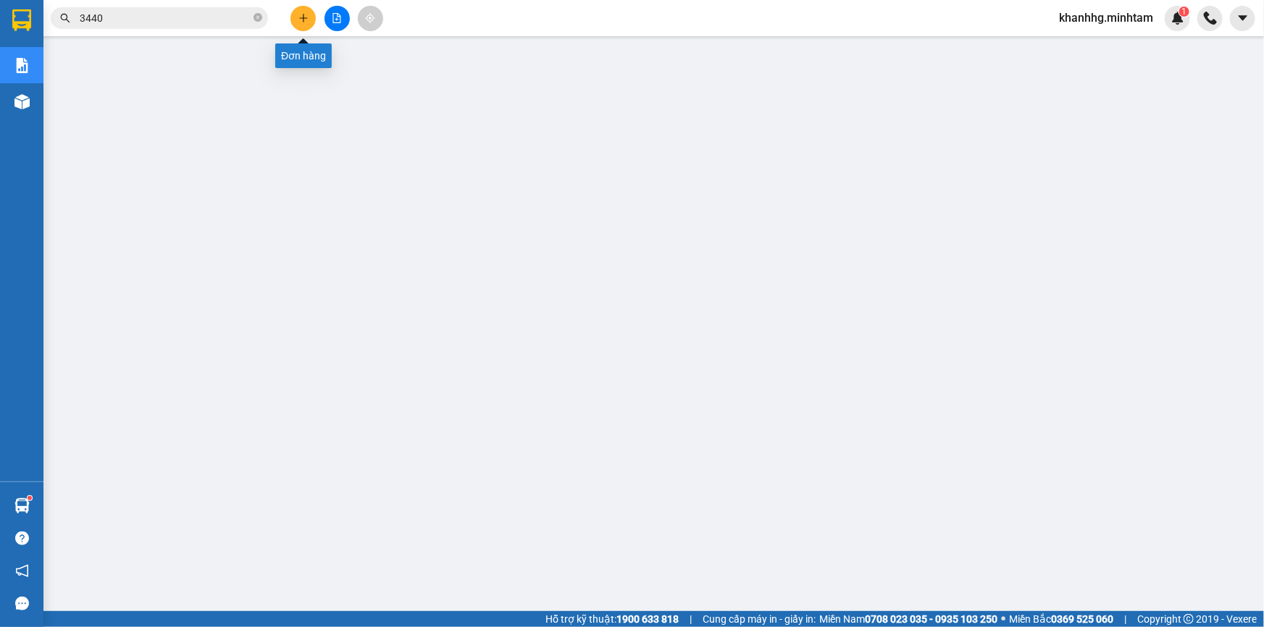
click at [301, 21] on icon "plus" at bounding box center [303, 18] width 10 height 10
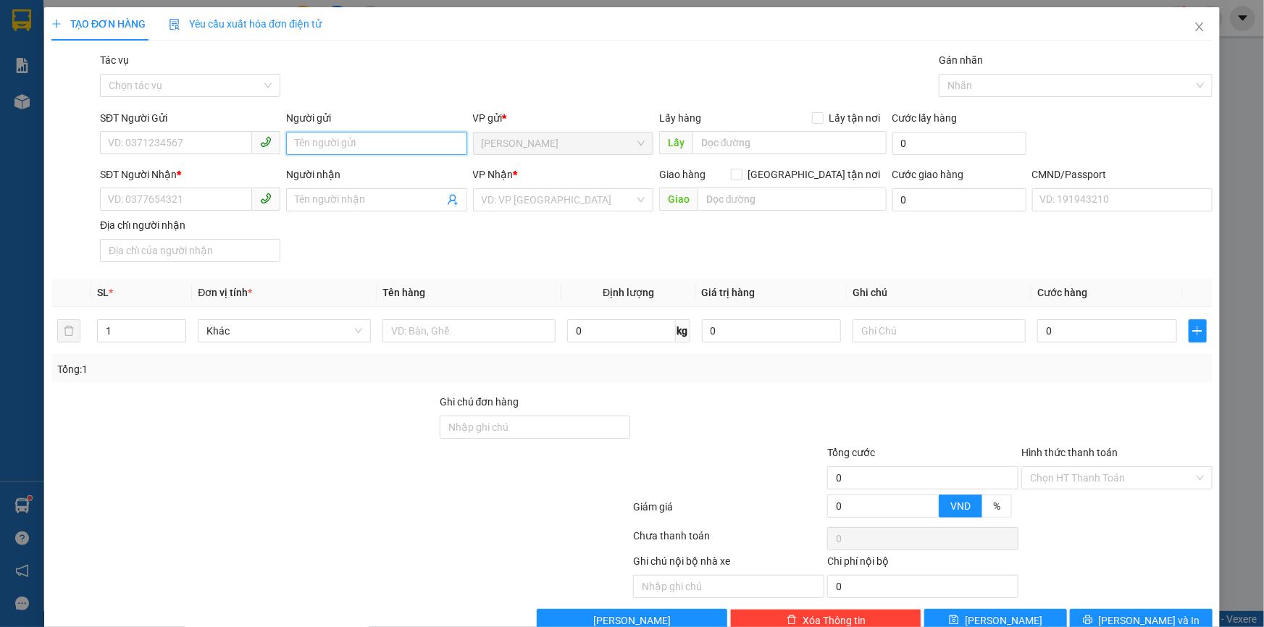
click at [338, 143] on input "Người gửi" at bounding box center [376, 143] width 180 height 23
type input "KHANH 4H"
click at [209, 203] on input "SĐT Người Nhận *" at bounding box center [176, 199] width 152 height 23
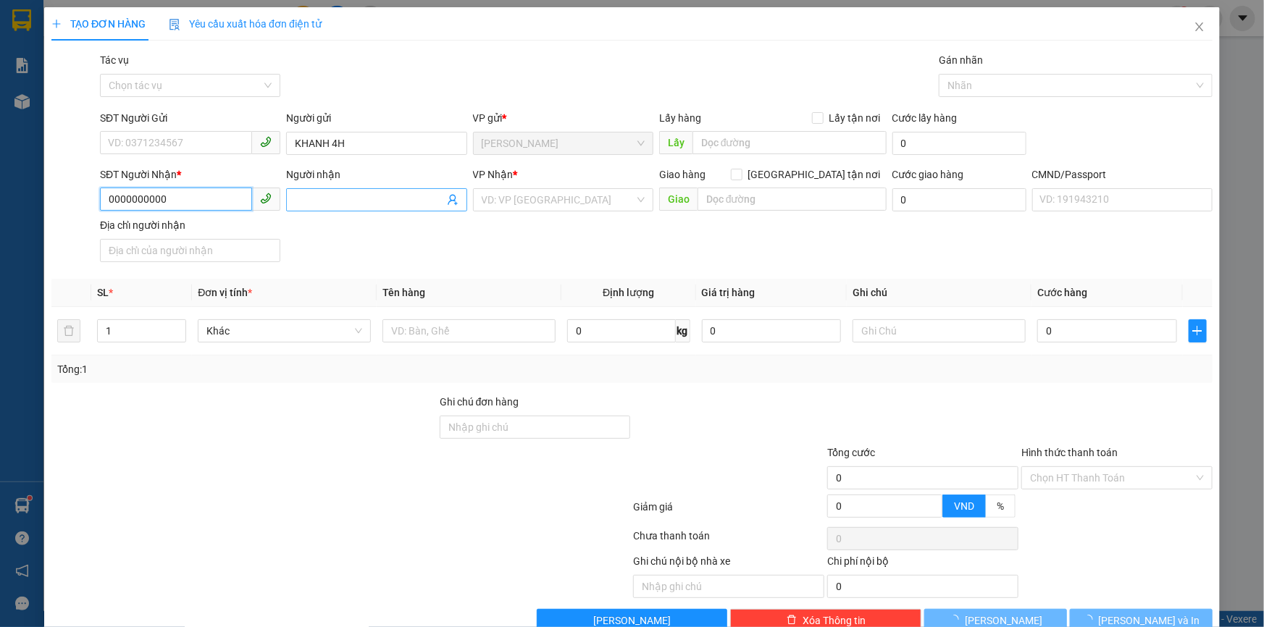
type input "0000000000"
click at [326, 200] on input "Người nhận" at bounding box center [369, 200] width 148 height 16
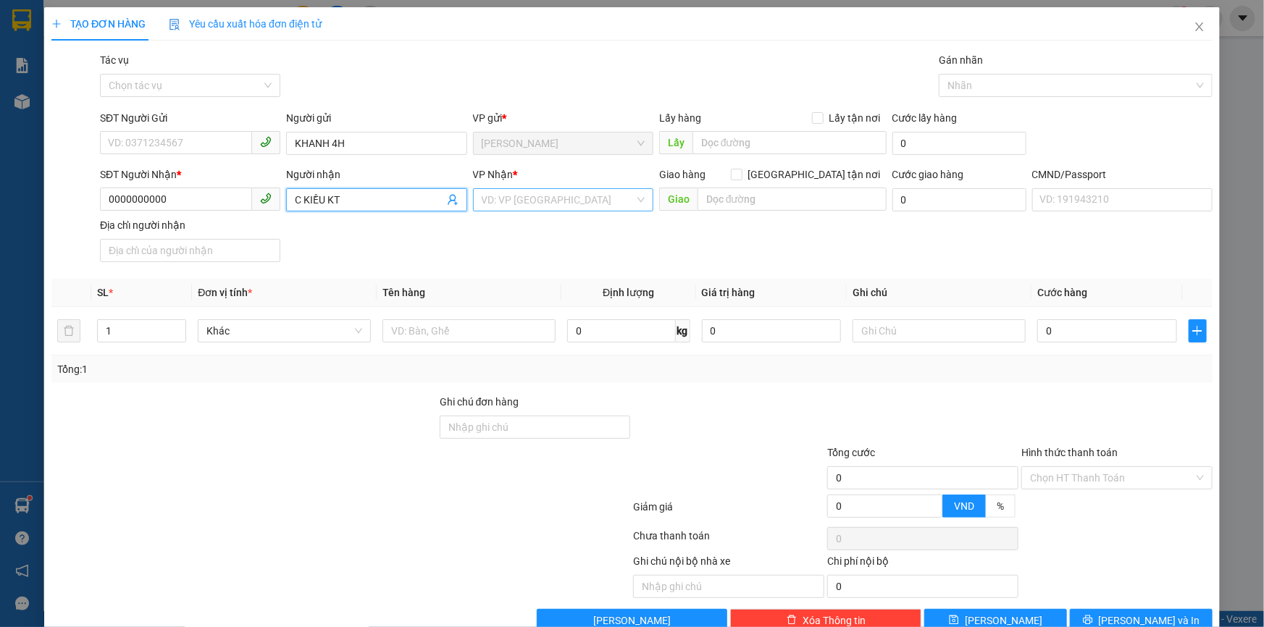
type input "C KIỀU KT"
click at [519, 200] on input "search" at bounding box center [558, 200] width 153 height 22
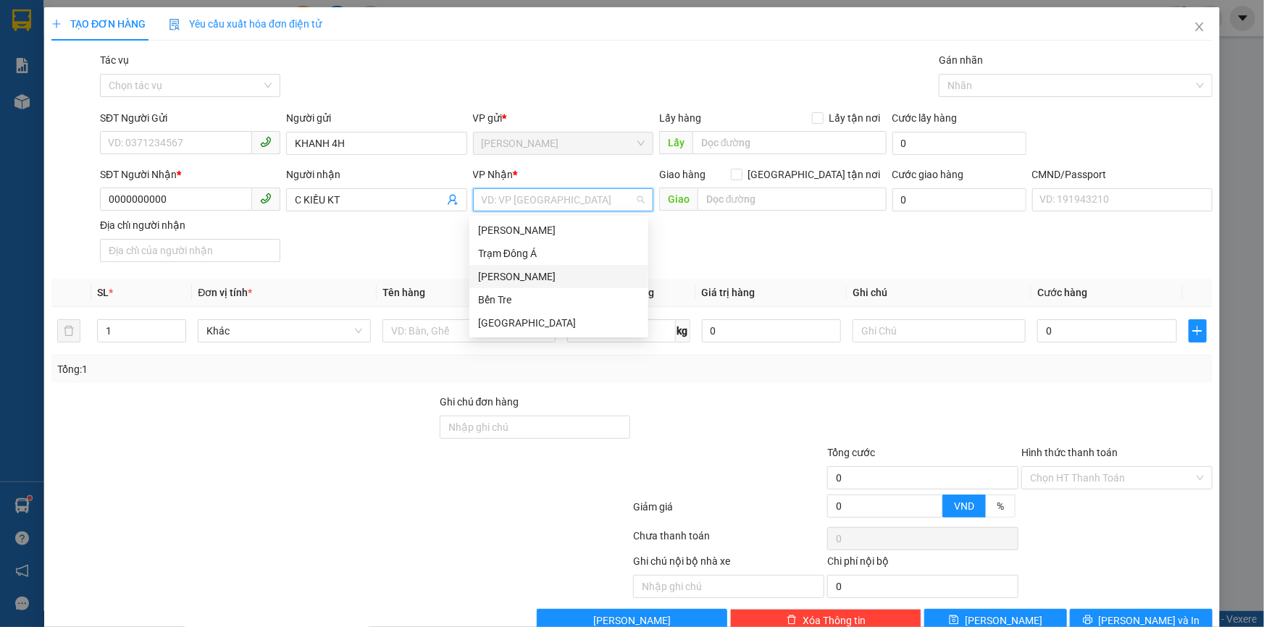
click at [508, 275] on div "[PERSON_NAME]" at bounding box center [559, 277] width 162 height 16
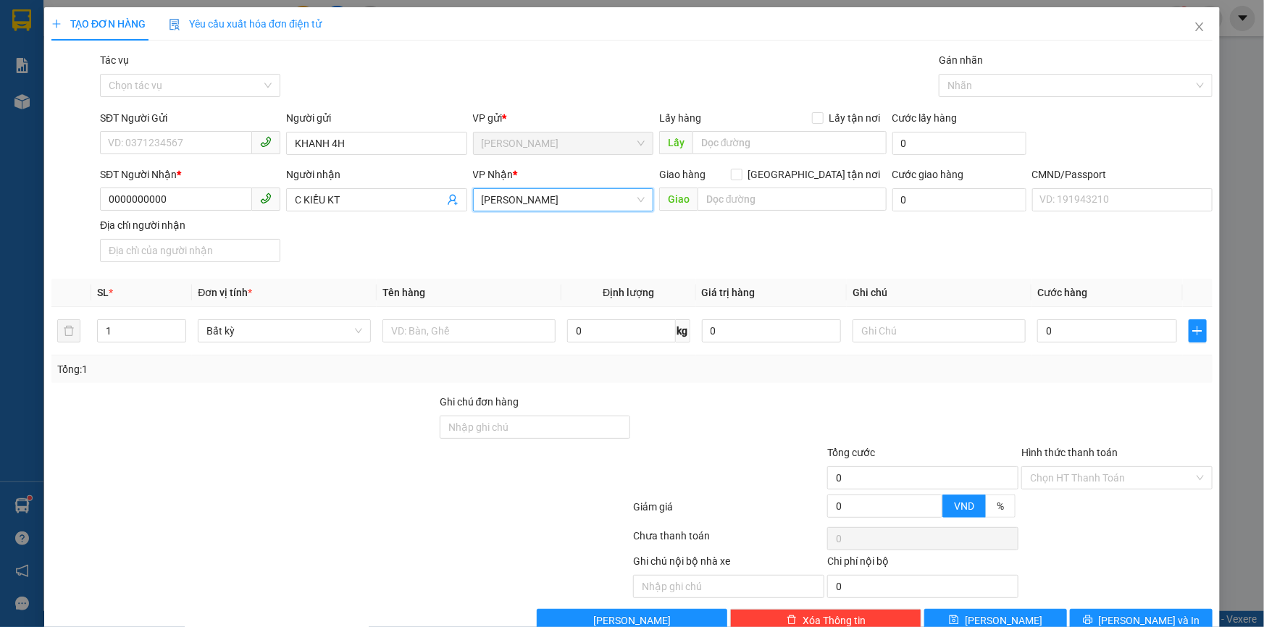
click at [629, 205] on span "[PERSON_NAME]" at bounding box center [563, 200] width 163 height 22
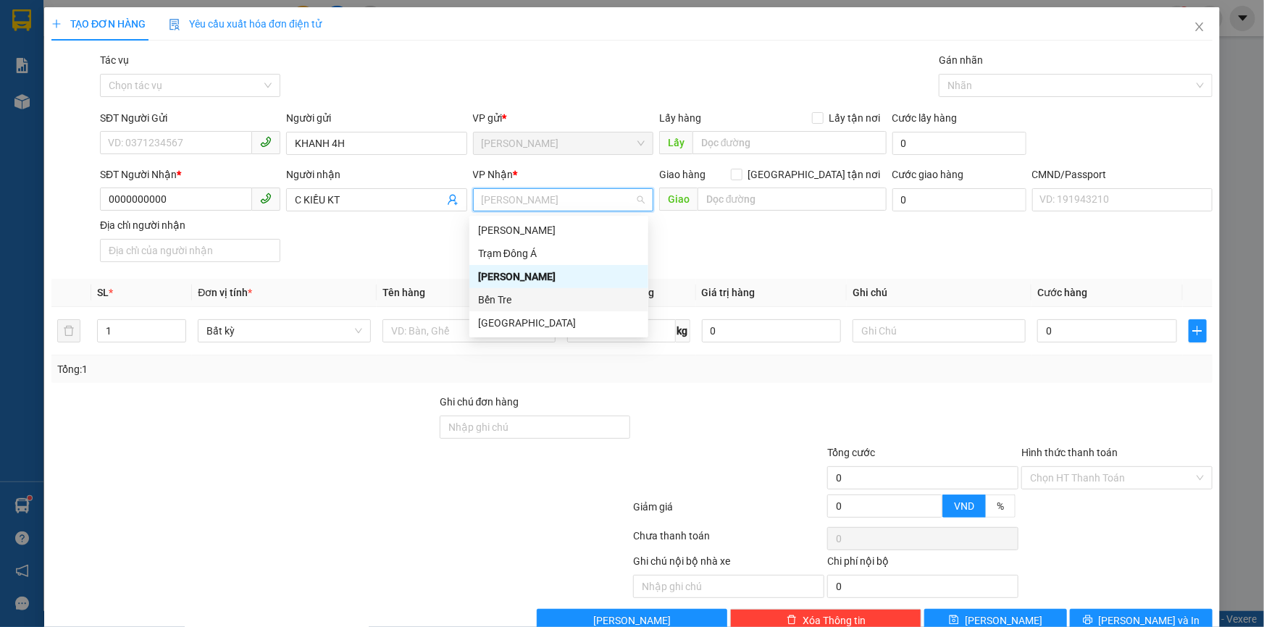
click at [500, 293] on div "Bến Tre" at bounding box center [559, 300] width 162 height 16
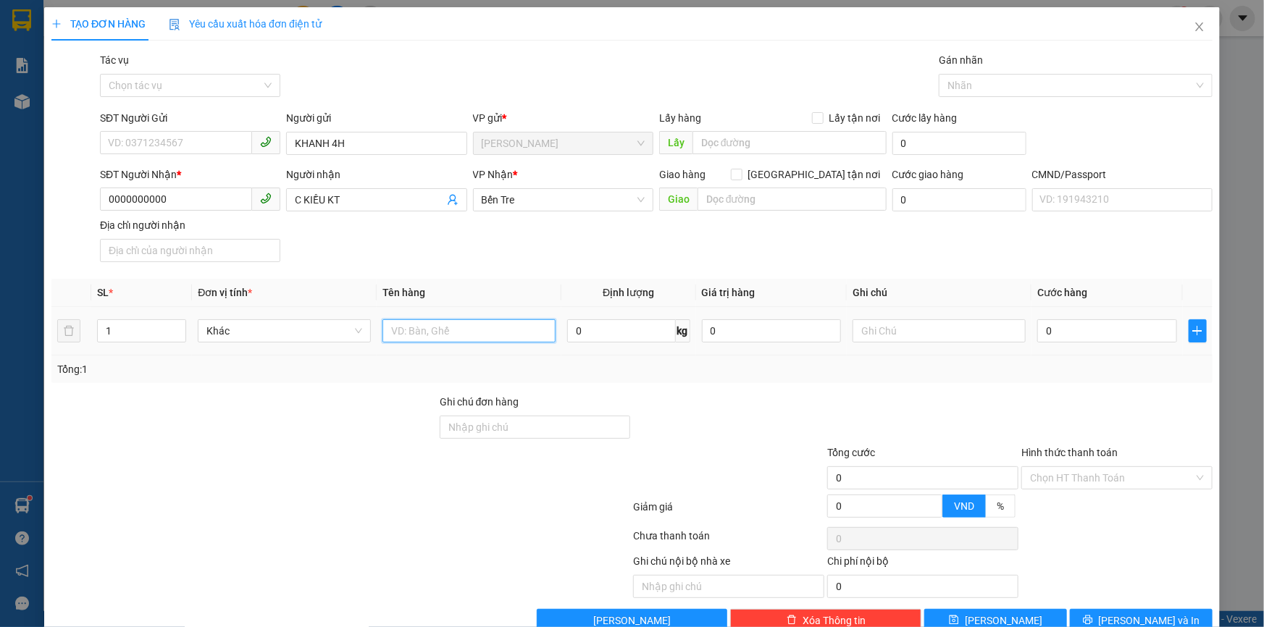
click at [448, 325] on input "text" at bounding box center [468, 330] width 173 height 23
type input "1PB NP TIỀN HG 14/8"
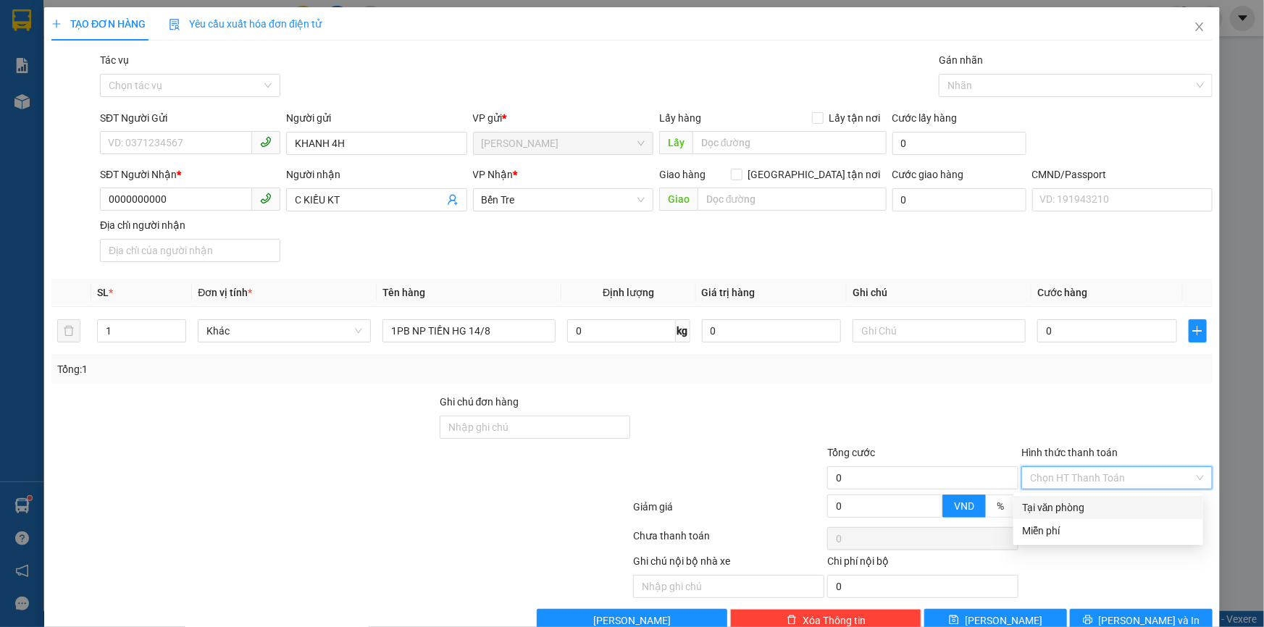
click at [1058, 469] on input "Hình thức thanh toán" at bounding box center [1112, 478] width 164 height 22
click at [1035, 524] on div "Miễn phí" at bounding box center [1108, 531] width 172 height 16
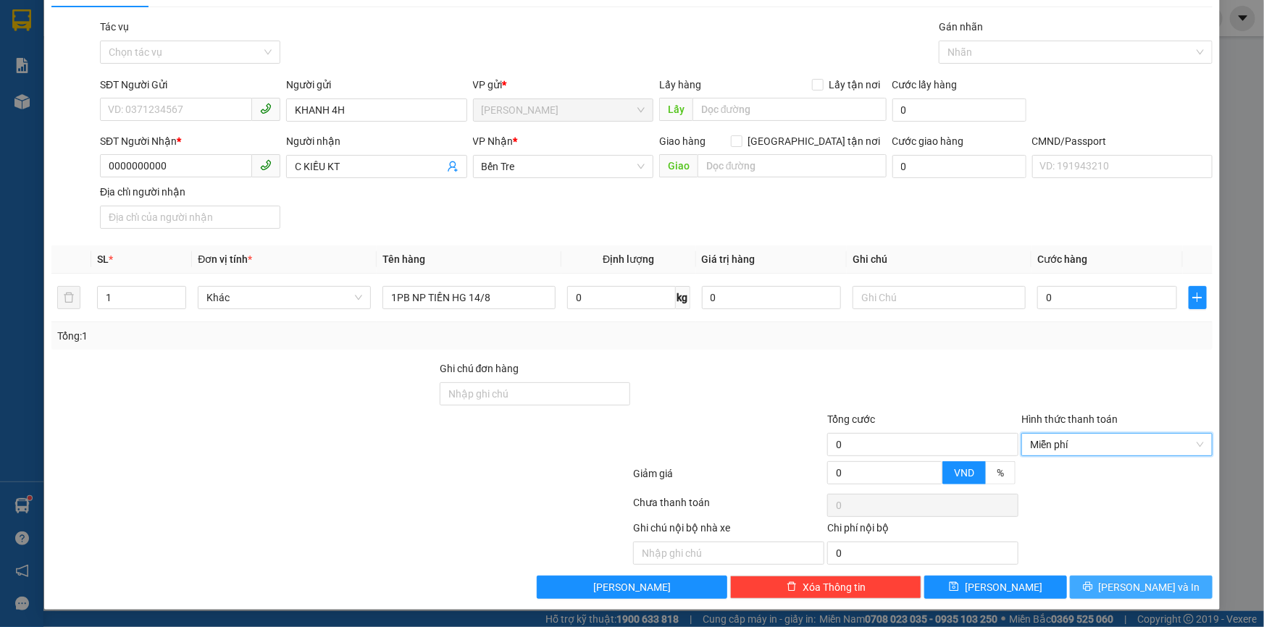
click at [1093, 584] on button "[PERSON_NAME] và In" at bounding box center [1141, 587] width 143 height 23
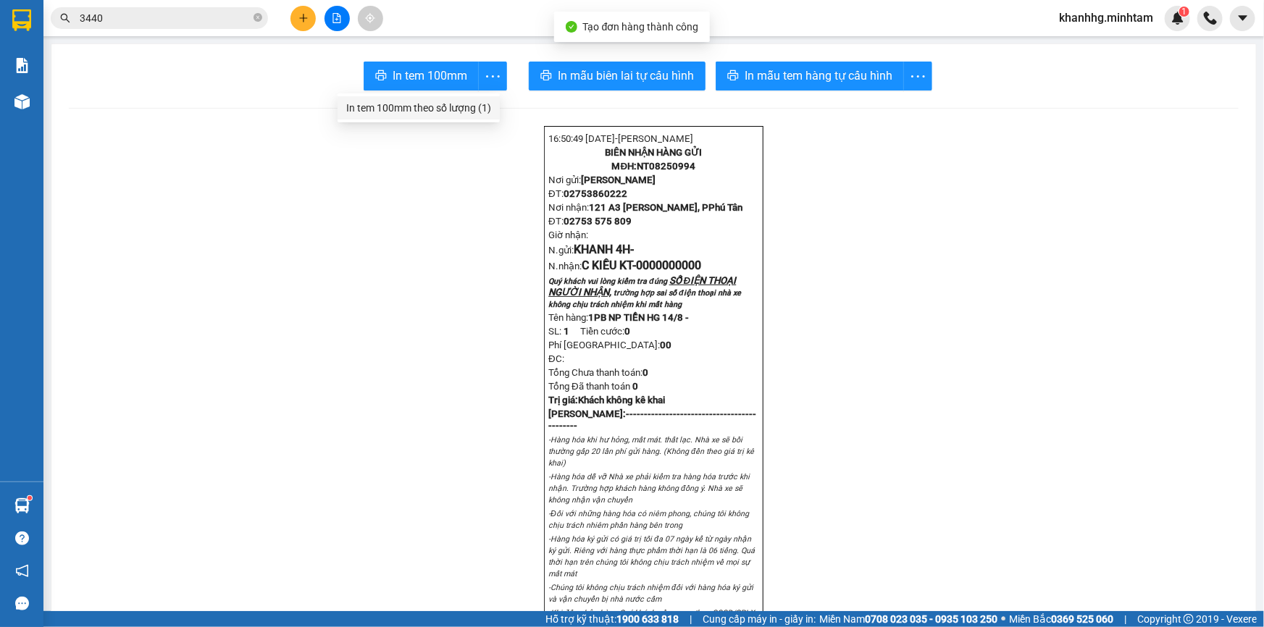
click at [458, 110] on div "In tem 100mm theo số lượng (1)" at bounding box center [418, 108] width 145 height 16
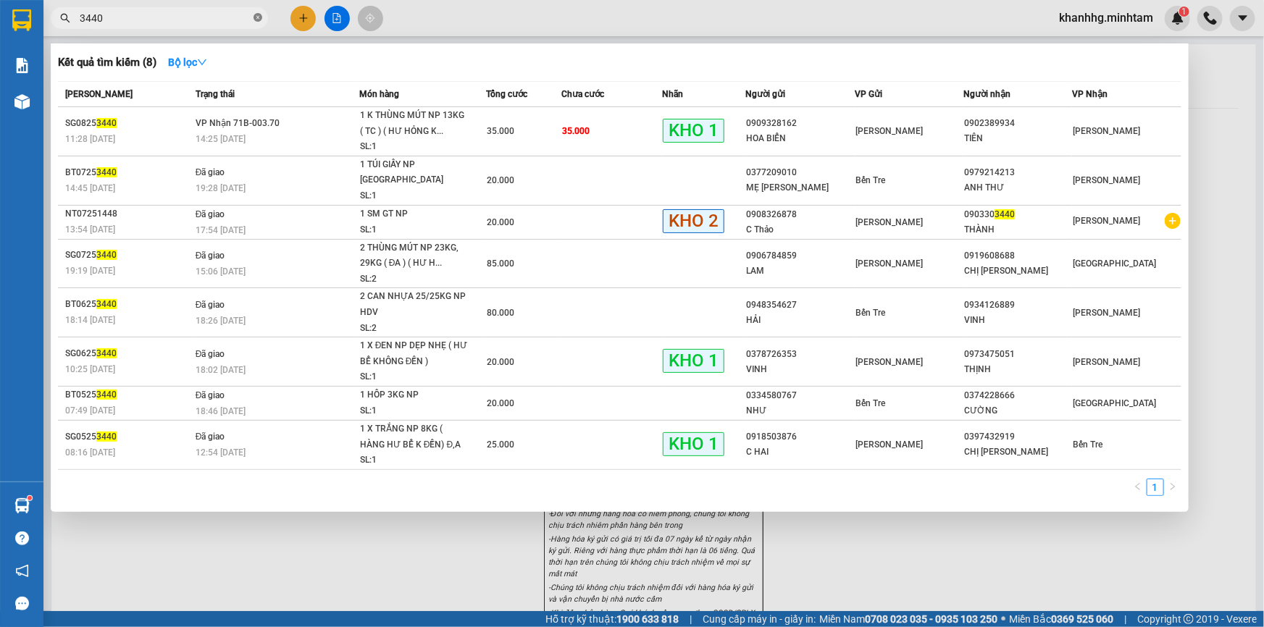
click at [256, 22] on span at bounding box center [257, 19] width 9 height 14
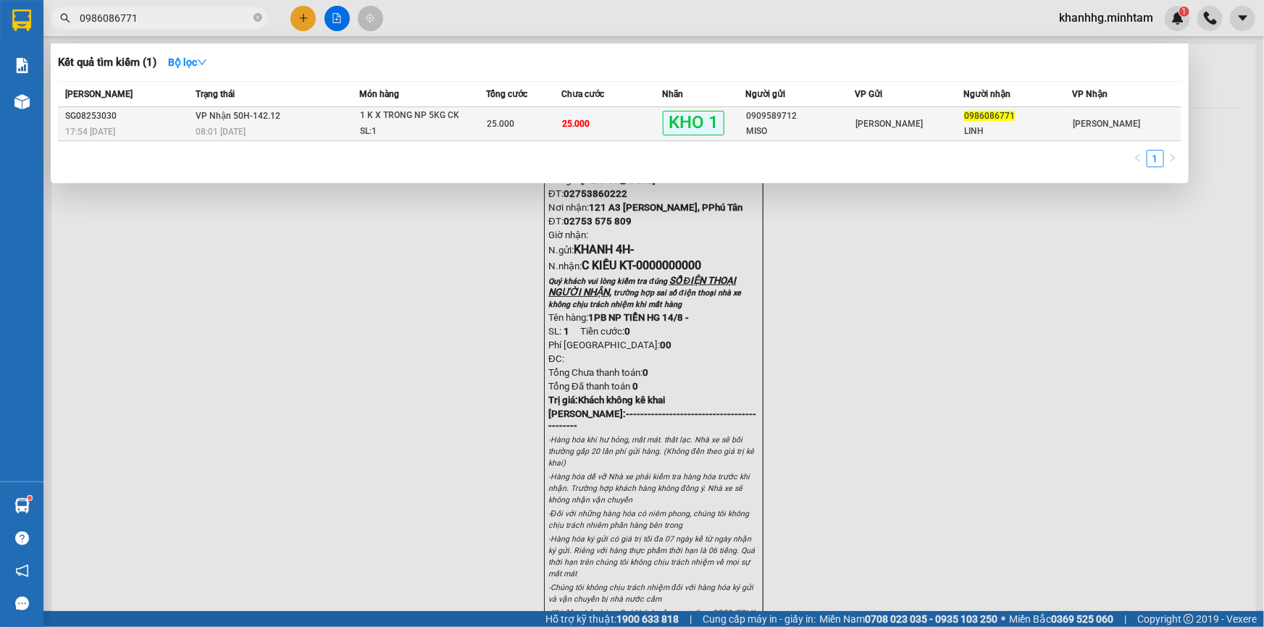
type input "0986086771"
click at [978, 127] on div "LINH" at bounding box center [1017, 131] width 107 height 15
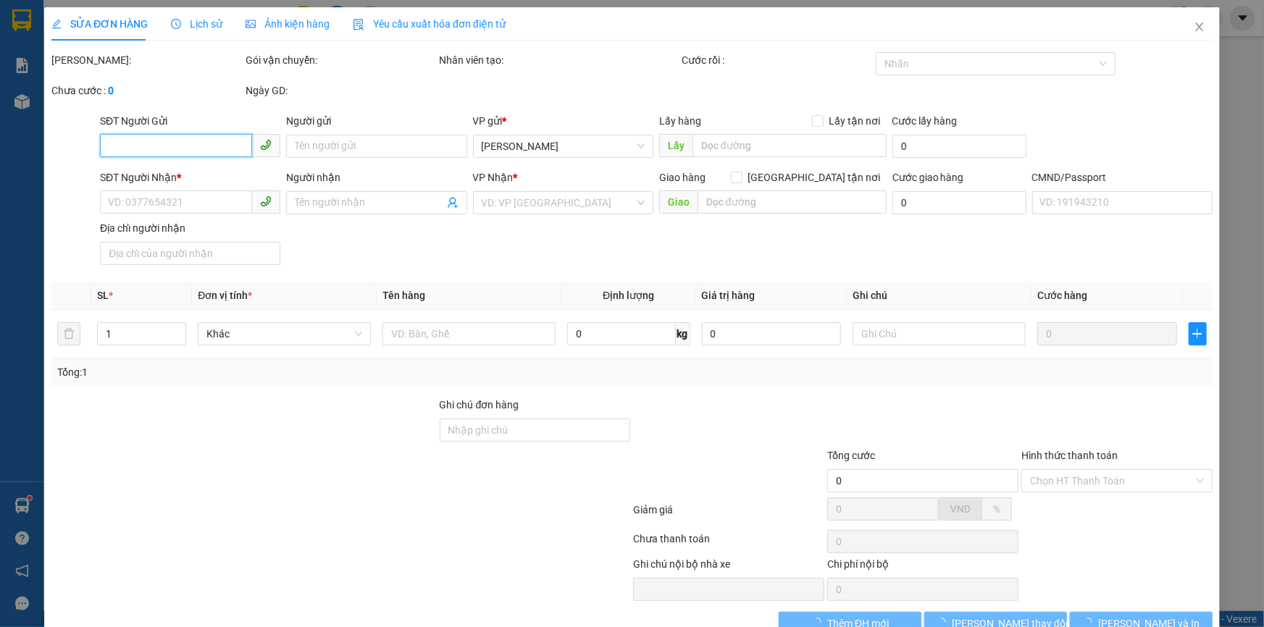
type input "0909589712"
type input "MISO"
type input "0986086771"
type input "LINH"
type input "ĐG"
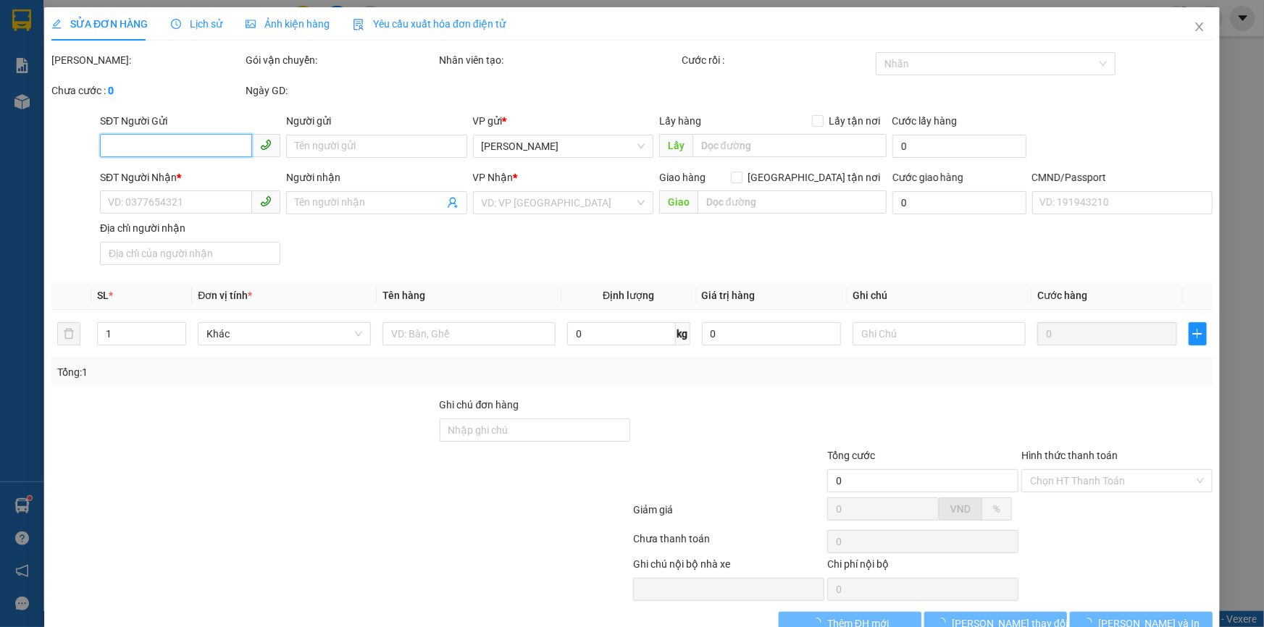
type input "25.000"
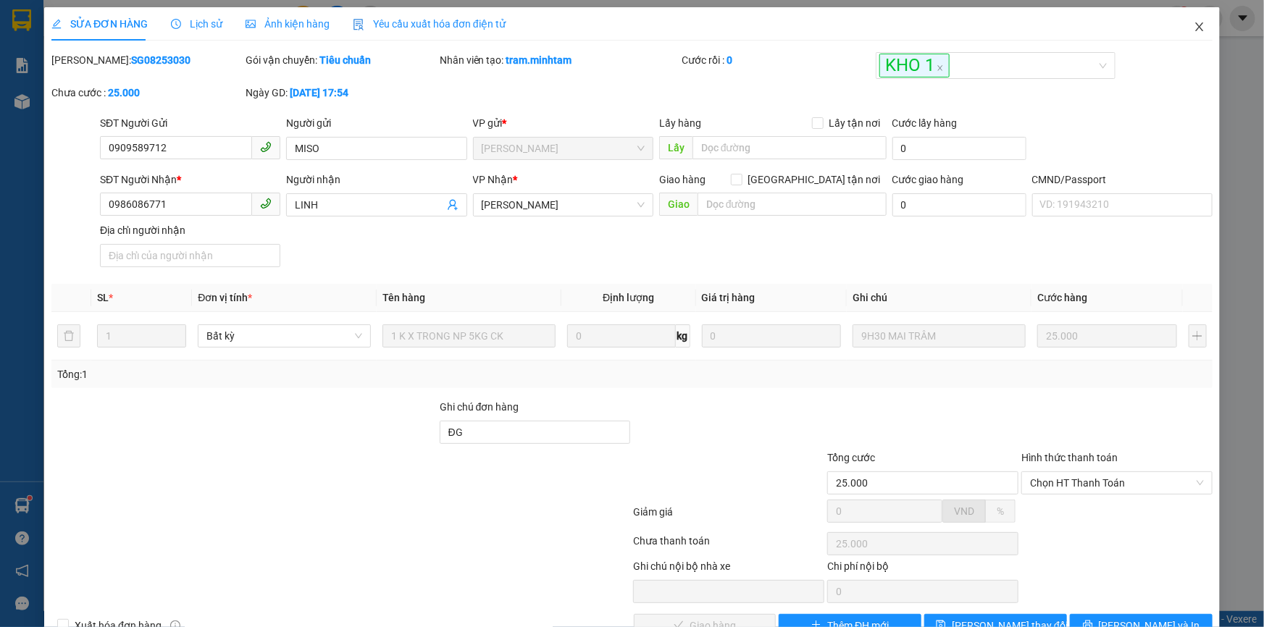
click at [1194, 28] on icon "close" at bounding box center [1200, 27] width 12 height 12
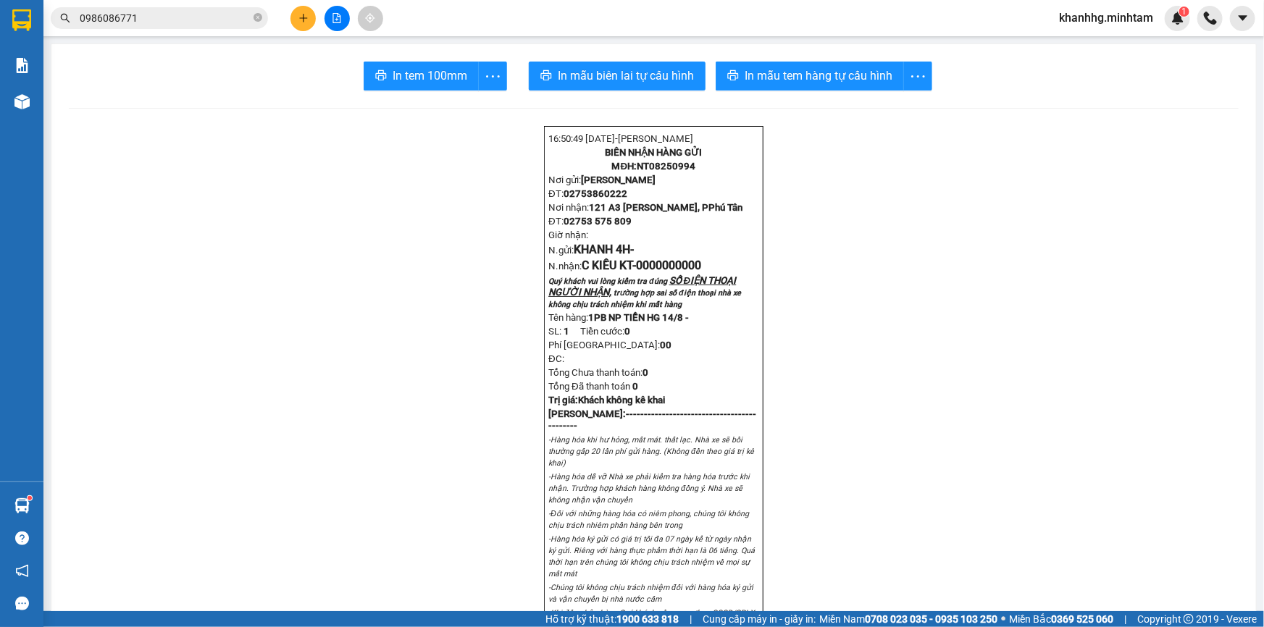
click at [1123, 24] on span "khanhhg.minhtam" at bounding box center [1105, 18] width 117 height 18
click at [1099, 43] on span "Đăng xuất" at bounding box center [1113, 45] width 88 height 16
